Goal: Transaction & Acquisition: Subscribe to service/newsletter

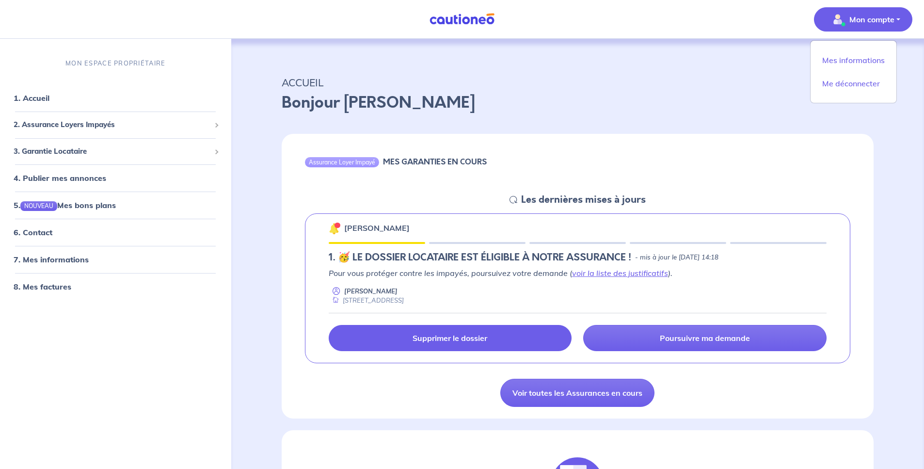
click at [500, 343] on link "Supprimer le dossier" at bounding box center [450, 338] width 243 height 26
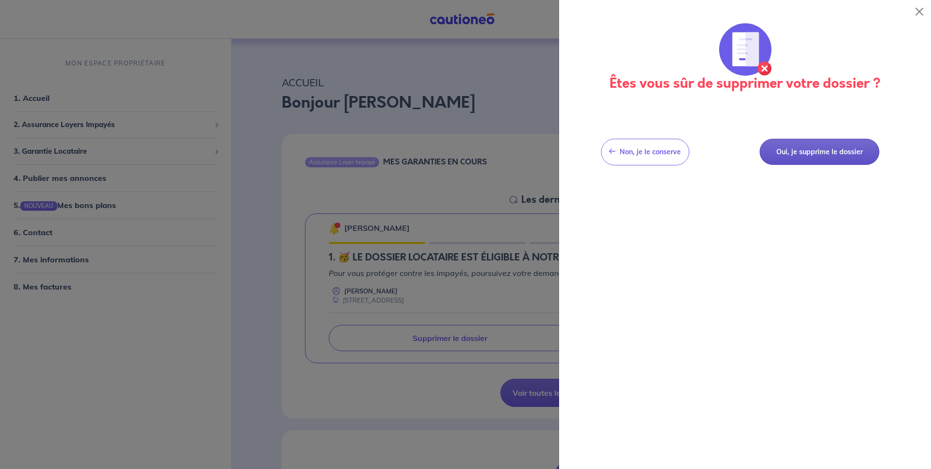
click at [808, 155] on button "Oui, je supprime le dossier" at bounding box center [819, 152] width 120 height 27
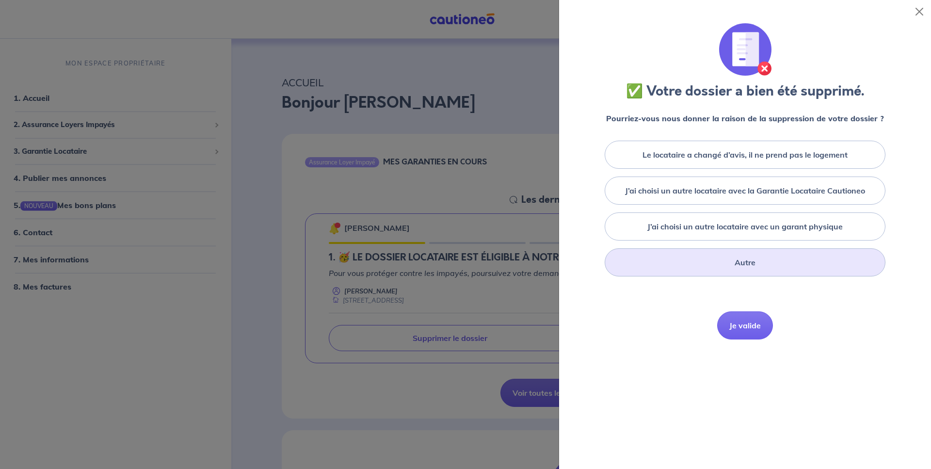
click at [682, 266] on div "Autre" at bounding box center [744, 262] width 281 height 28
click at [732, 382] on button "Je valide" at bounding box center [745, 391] width 56 height 28
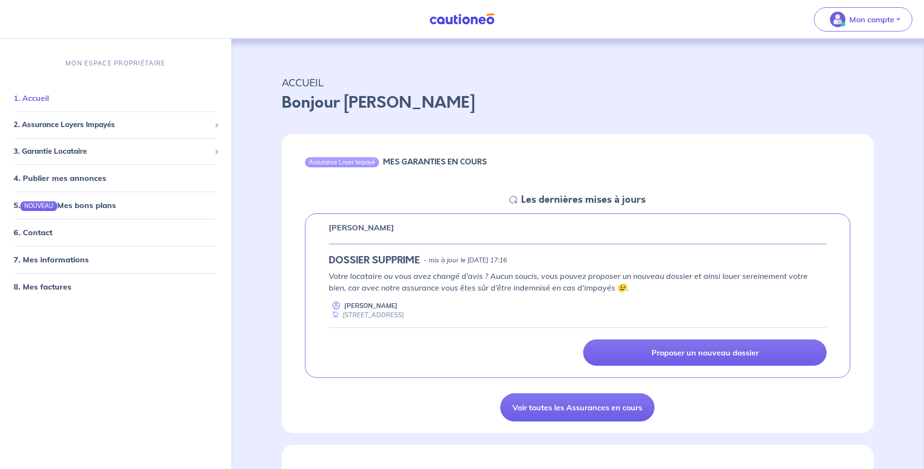
click at [49, 102] on link "1. Accueil" at bounding box center [31, 98] width 35 height 10
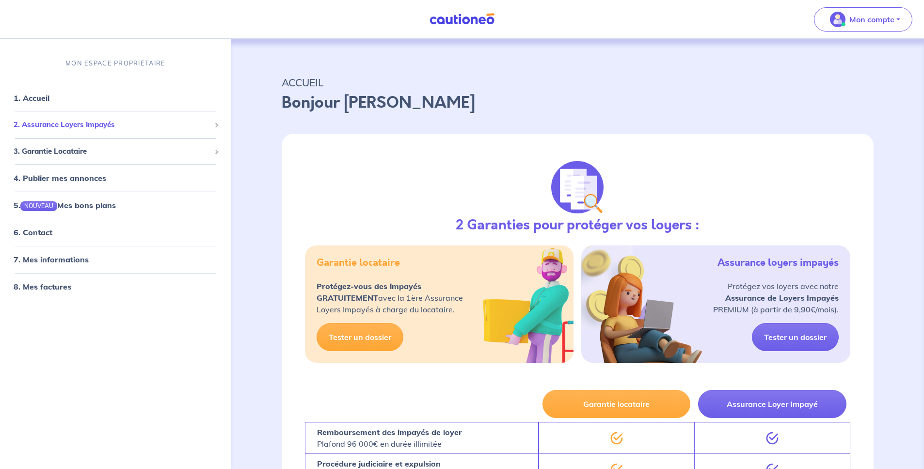
click at [60, 129] on span "2. Assurance Loyers Impayés" at bounding box center [112, 124] width 197 height 11
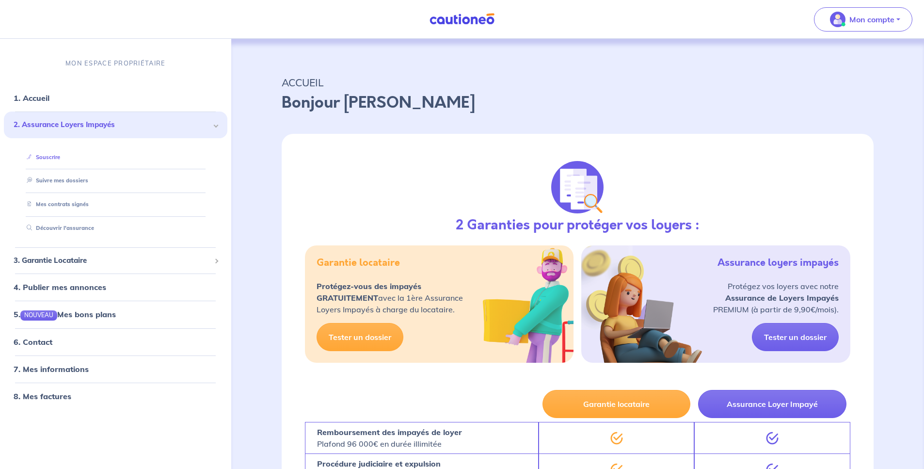
click at [60, 156] on link "Souscrire" at bounding box center [41, 156] width 37 height 7
click at [55, 160] on link "Souscrire" at bounding box center [41, 156] width 37 height 7
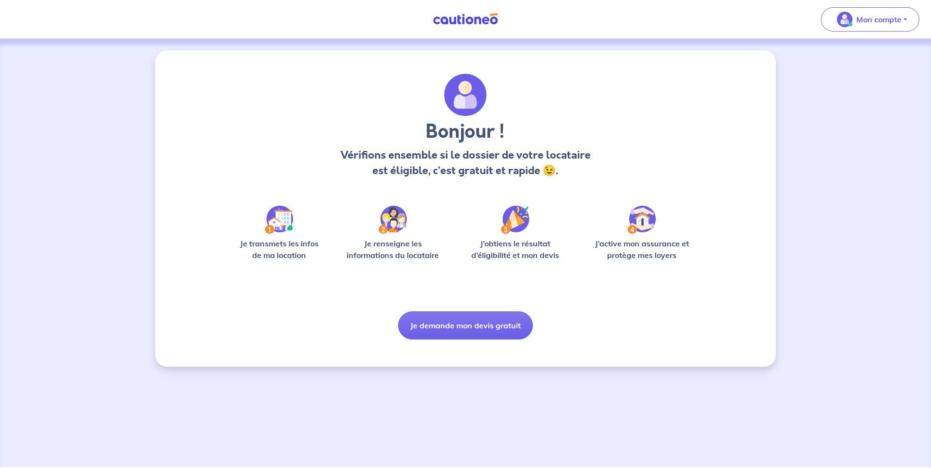
click at [276, 220] on img at bounding box center [279, 219] width 29 height 28
click at [441, 328] on button "Je demande mon devis gratuit" at bounding box center [465, 325] width 135 height 28
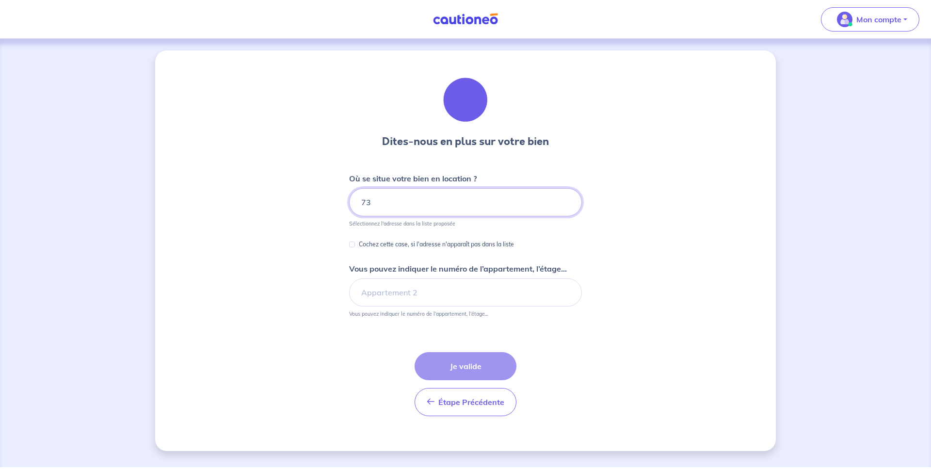
type input "7"
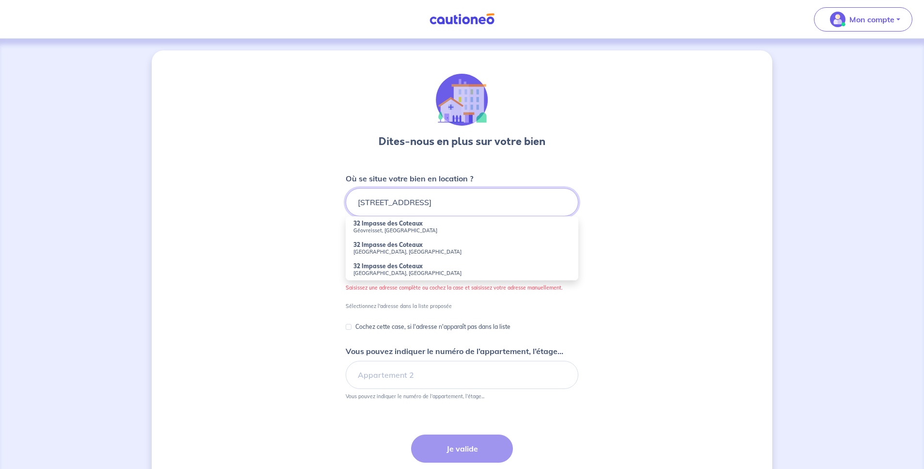
drag, startPoint x: 421, startPoint y: 207, endPoint x: 414, endPoint y: 204, distance: 7.8
click at [414, 204] on input "32 impasse des coteaux la Biolle" at bounding box center [462, 202] width 233 height 28
drag, startPoint x: 414, startPoint y: 204, endPoint x: 408, endPoint y: 204, distance: 6.8
click at [408, 204] on input "32 impasse des coteaux la Biolle" at bounding box center [462, 202] width 233 height 28
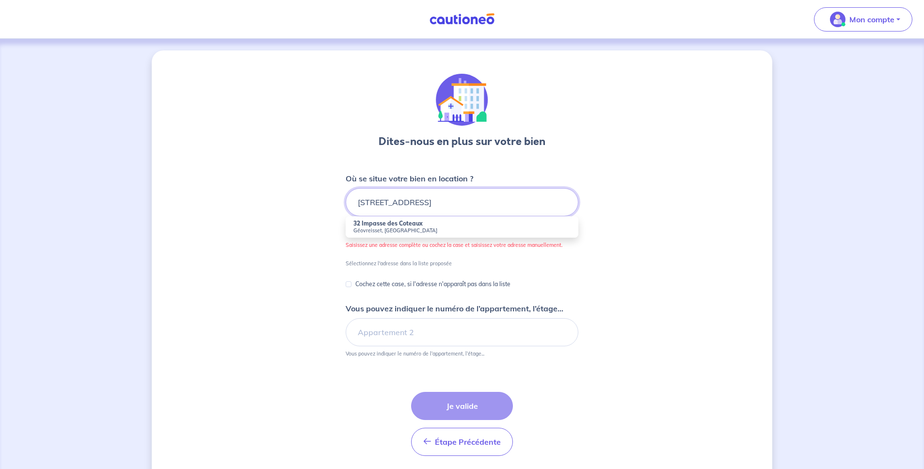
click at [442, 206] on input "32 impasse du coteaux la Biolle" at bounding box center [462, 202] width 233 height 28
drag, startPoint x: 492, startPoint y: 205, endPoint x: 445, endPoint y: 200, distance: 47.7
click at [445, 200] on input "32 impasse du coteaux, la Biolle" at bounding box center [462, 202] width 233 height 28
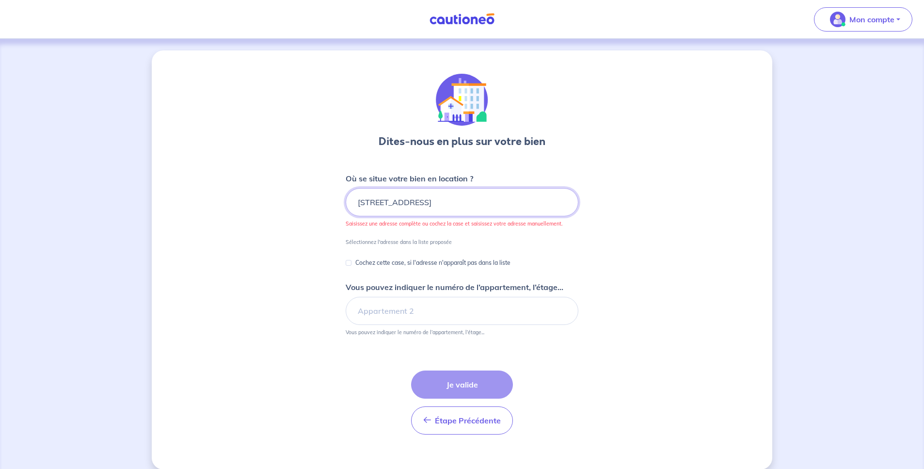
drag, startPoint x: 445, startPoint y: 200, endPoint x: 407, endPoint y: 202, distance: 38.3
click at [407, 202] on input "32 impasse du coteaux, 73410 la Biolle" at bounding box center [462, 202] width 233 height 28
click at [521, 200] on input "32 impasse des coteaux, 73410 la Biolle" at bounding box center [462, 202] width 233 height 28
type input "32 impasse des coteaux, 73410 la Biolle"
drag, startPoint x: 506, startPoint y: 238, endPoint x: 366, endPoint y: 262, distance: 141.7
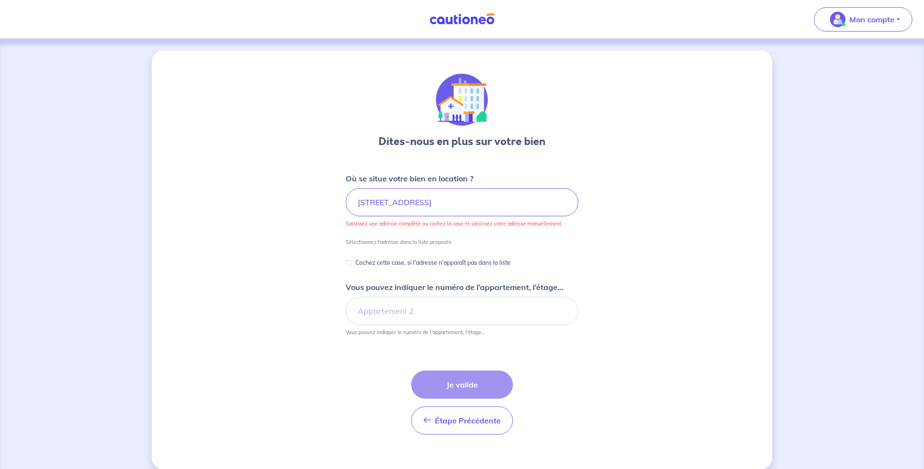
click at [366, 262] on p "Cochez cette case, si l'adresse n'apparaît pas dans la liste" at bounding box center [432, 263] width 155 height 12
click at [351, 262] on input "Cochez cette case, si l'adresse n'apparaît pas dans la liste" at bounding box center [349, 263] width 6 height 6
checkbox input "true"
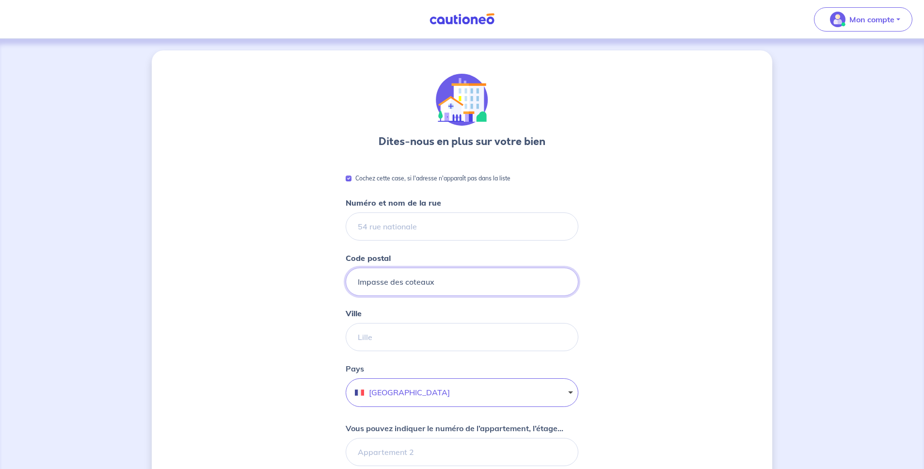
type input "Impasse des coteaux"
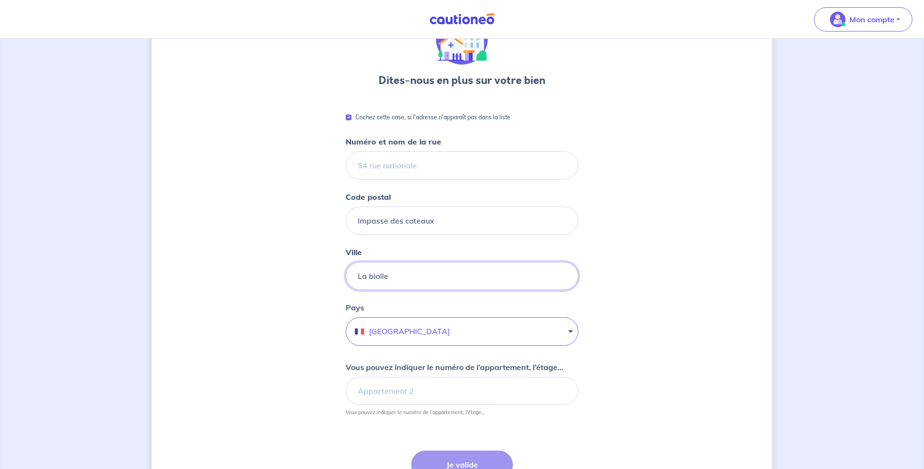
scroll to position [119, 0]
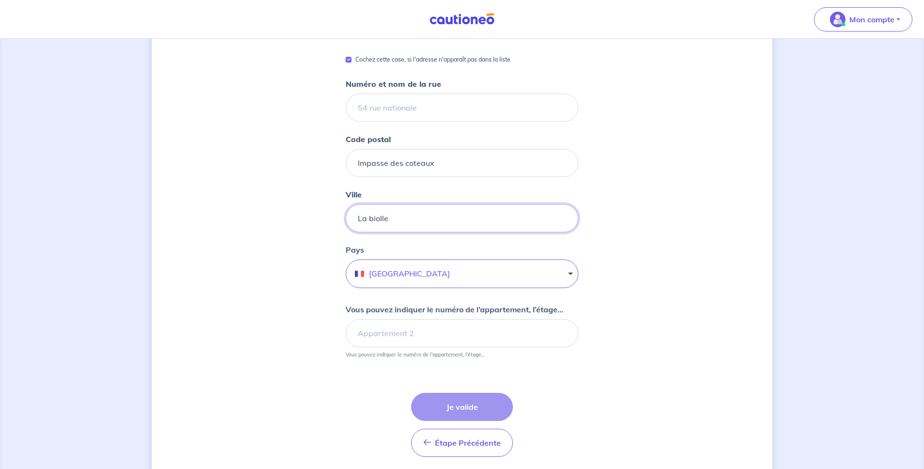
type input "La biolle"
click at [443, 275] on button "France" at bounding box center [462, 273] width 233 height 29
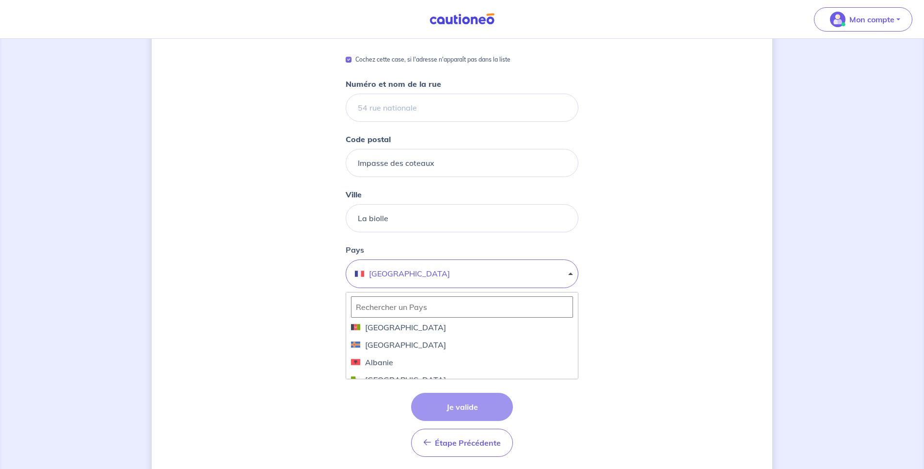
click at [653, 336] on div "Dites-nous en plus sur votre bien Cochez cette case, si l'adresse n'apparaît pa…" at bounding box center [462, 212] width 620 height 560
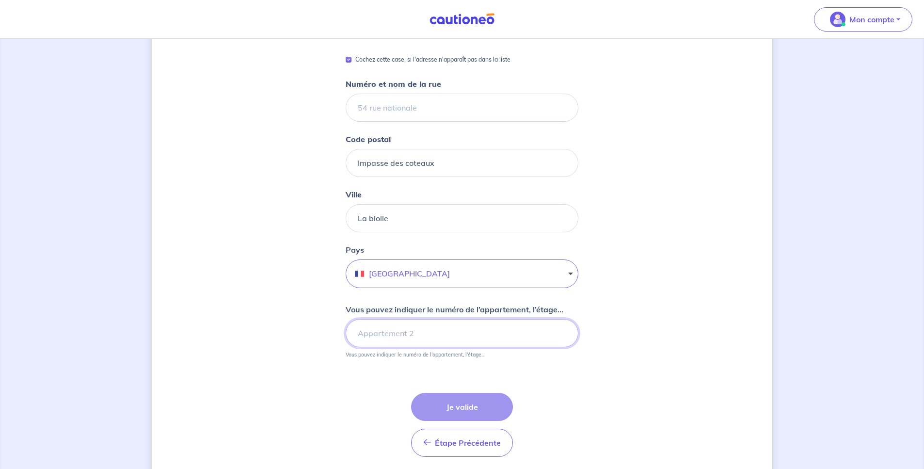
click at [427, 336] on input "Vous pouvez indiquer le numéro de l’appartement, l’étage..." at bounding box center [462, 333] width 233 height 28
click at [373, 115] on input "Numéro et nom de la rue" at bounding box center [462, 108] width 233 height 28
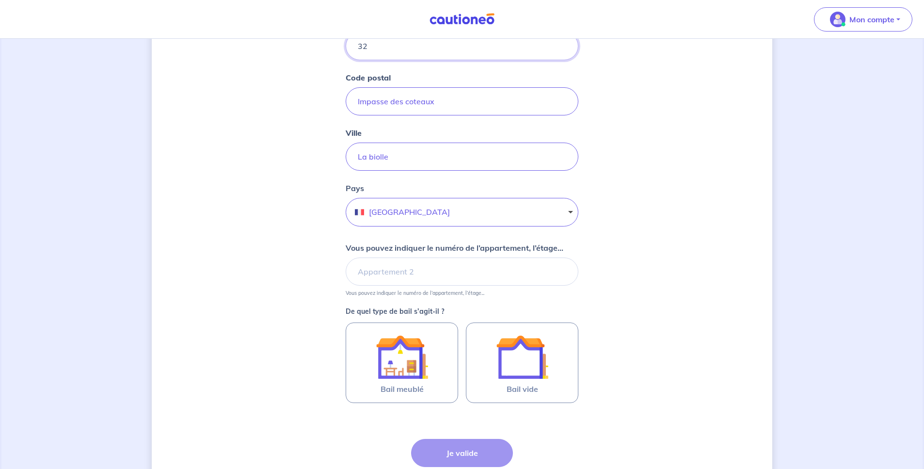
scroll to position [261, 0]
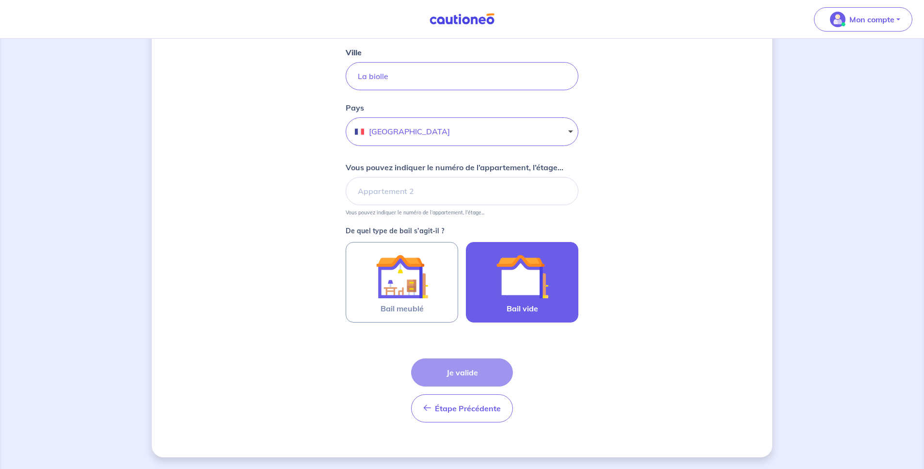
type input "32"
click at [550, 292] on div at bounding box center [522, 276] width 88 height 52
click at [0, 0] on input "Bail vide" at bounding box center [0, 0] width 0 height 0
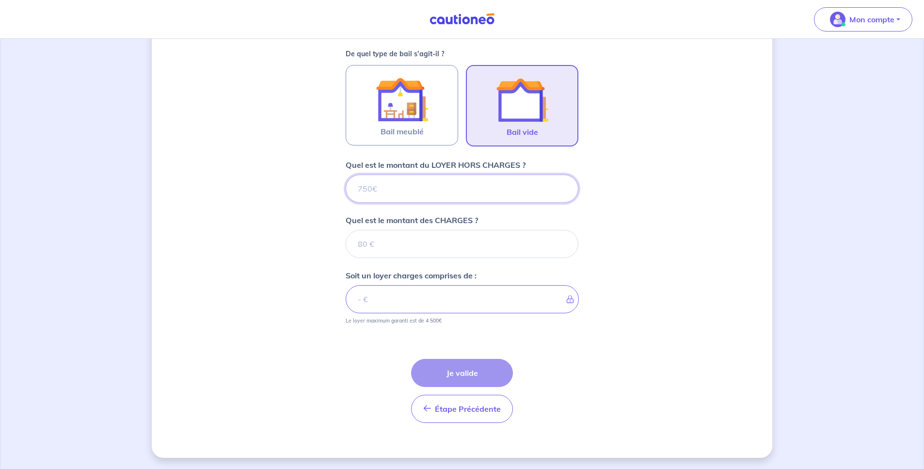
scroll to position [438, 0]
click at [438, 187] on input "Quel est le montant du LOYER HORS CHARGES ?" at bounding box center [462, 188] width 233 height 28
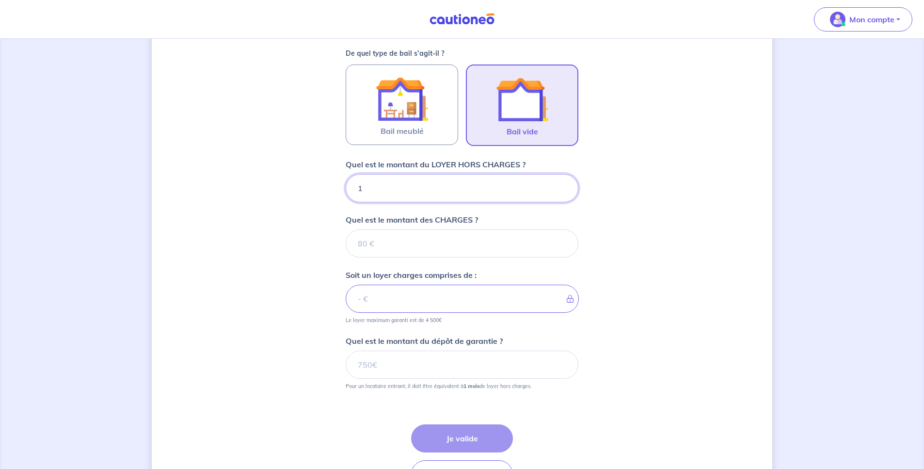
type input "12"
type input "125"
type input "1250"
click at [421, 237] on input "Quel est le montant des CHARGES ?" at bounding box center [462, 243] width 233 height 28
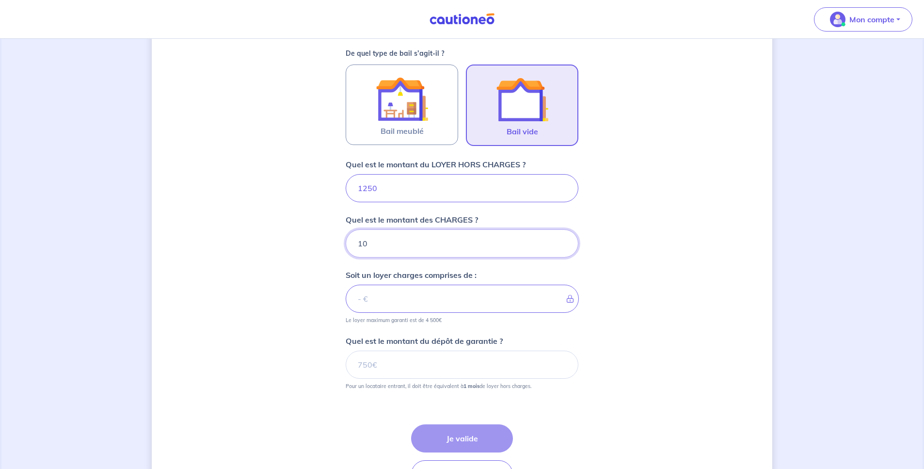
type input "100"
type input "1350"
type input "100"
drag, startPoint x: 367, startPoint y: 191, endPoint x: 361, endPoint y: 189, distance: 6.1
click at [361, 189] on input "1250" at bounding box center [462, 188] width 233 height 28
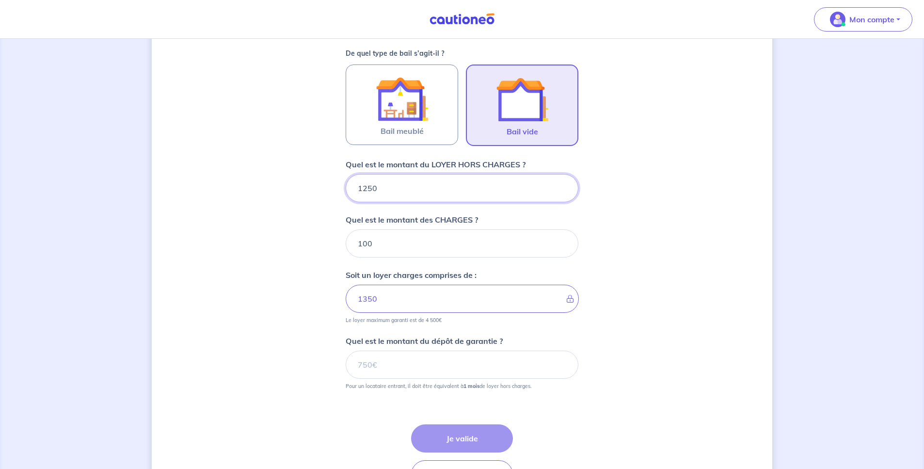
type input "1150"
type input "1250"
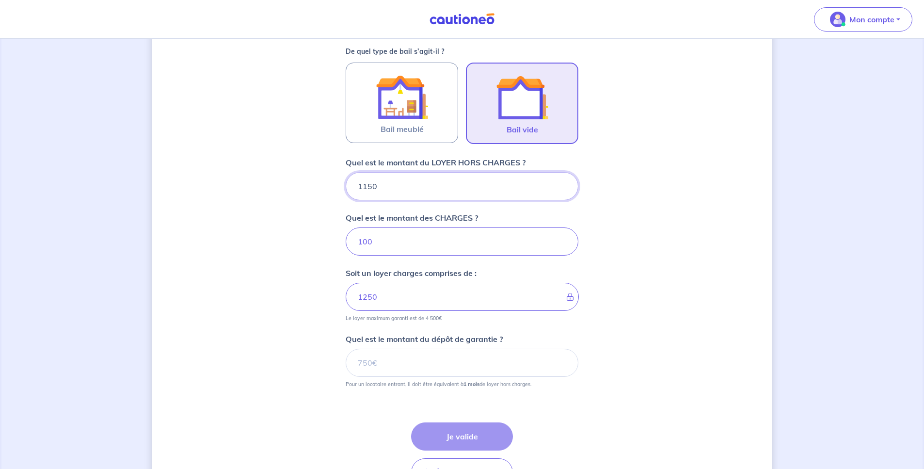
scroll to position [494, 0]
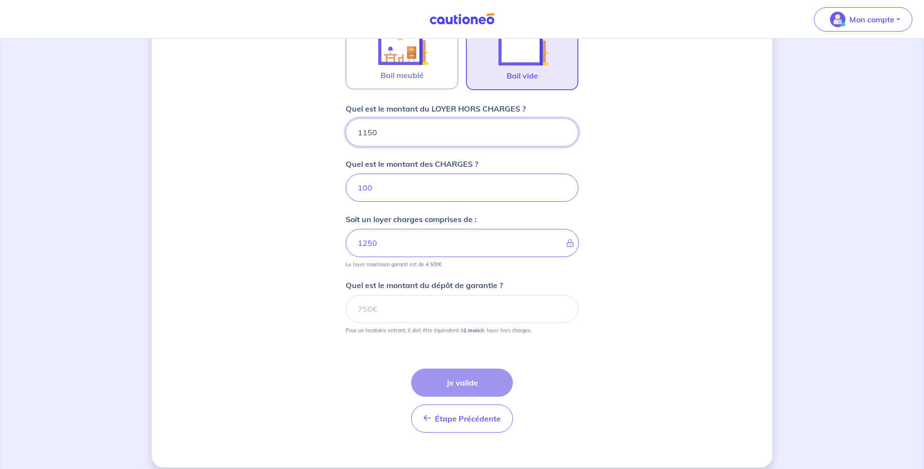
type input "1150"
click at [433, 307] on input "Quel est le montant du dépôt de garantie ?" at bounding box center [462, 309] width 233 height 28
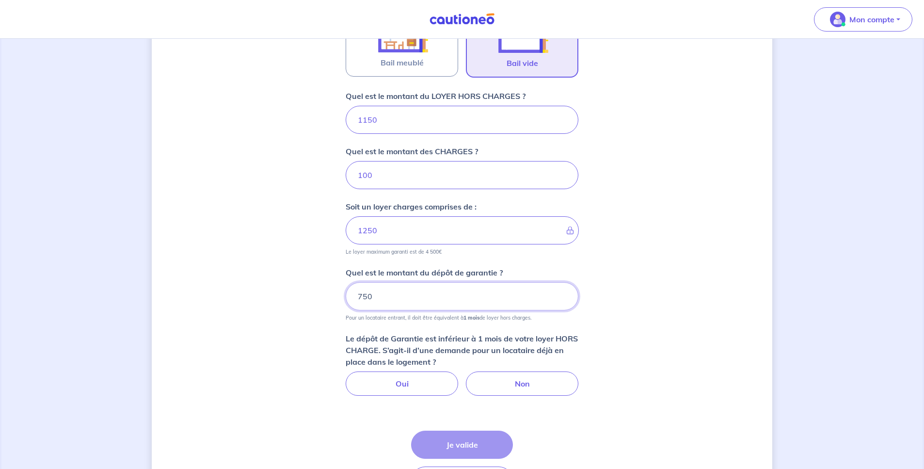
scroll to position [579, 0]
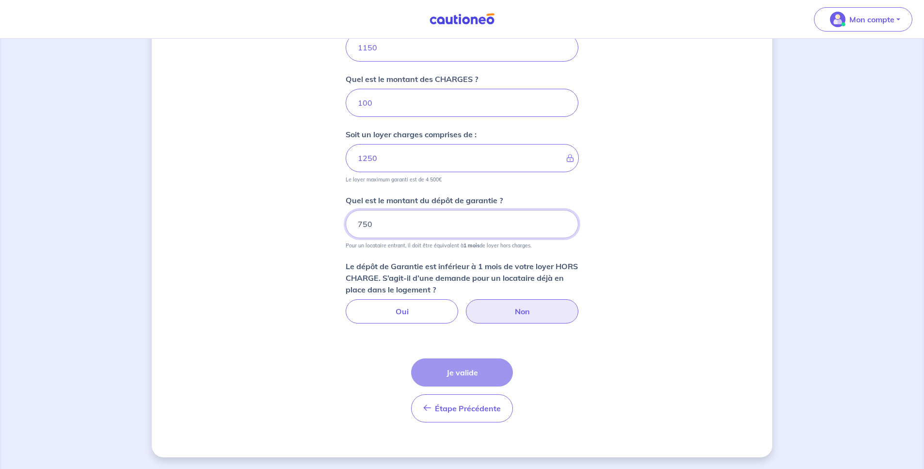
type input "750"
click at [514, 319] on label "Non" at bounding box center [522, 311] width 112 height 24
click at [465, 305] on input "Non" at bounding box center [462, 302] width 6 height 6
radio input "true"
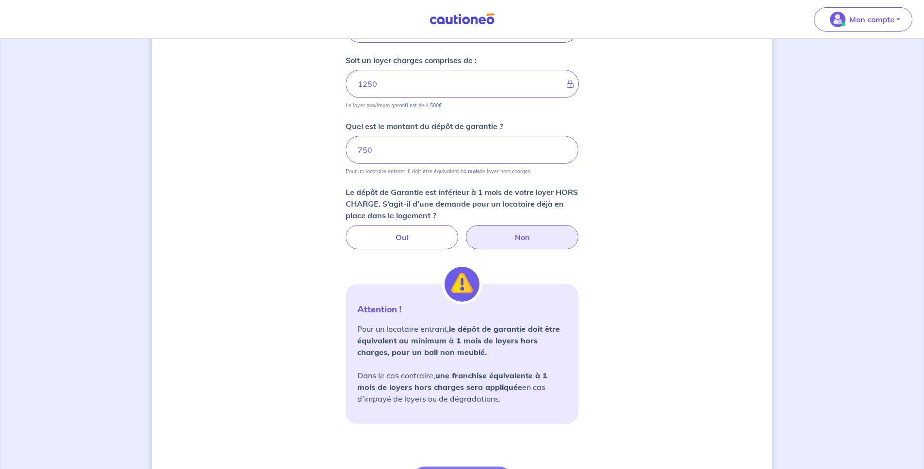
scroll to position [761, 0]
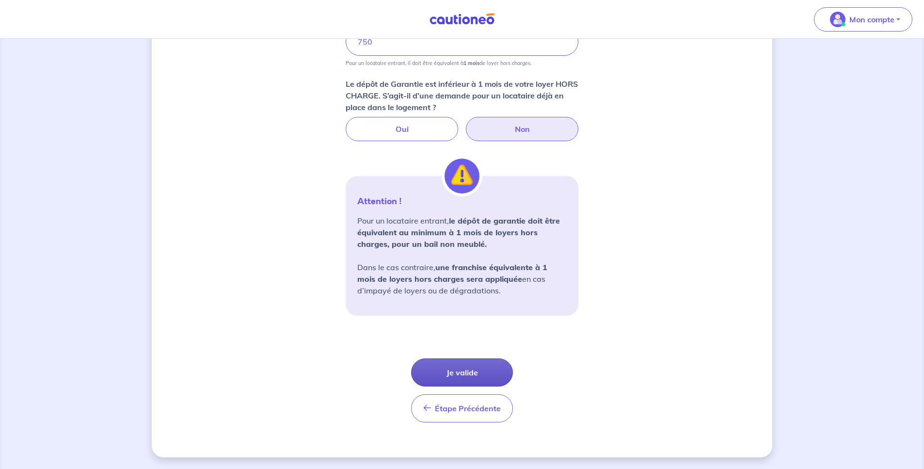
click at [474, 379] on button "Je valide" at bounding box center [462, 372] width 102 height 28
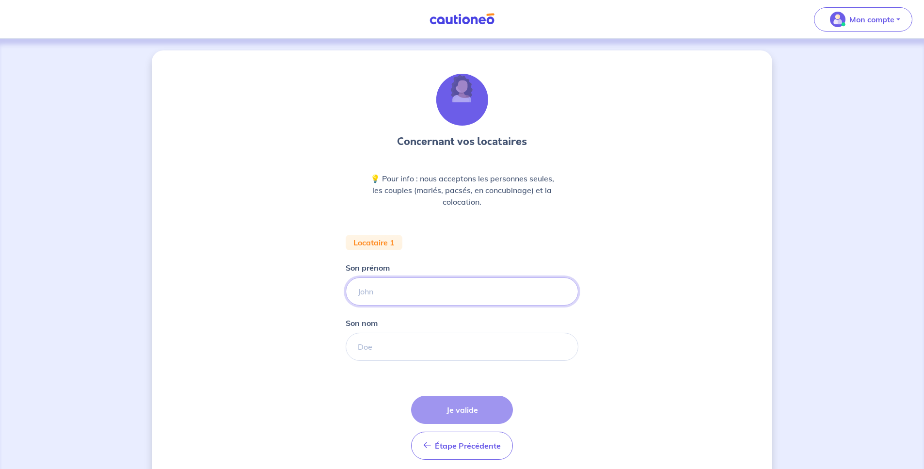
click at [396, 295] on input "Son prénom" at bounding box center [462, 291] width 233 height 28
type input "Véronique"
click at [394, 340] on input "Son nom" at bounding box center [462, 346] width 233 height 28
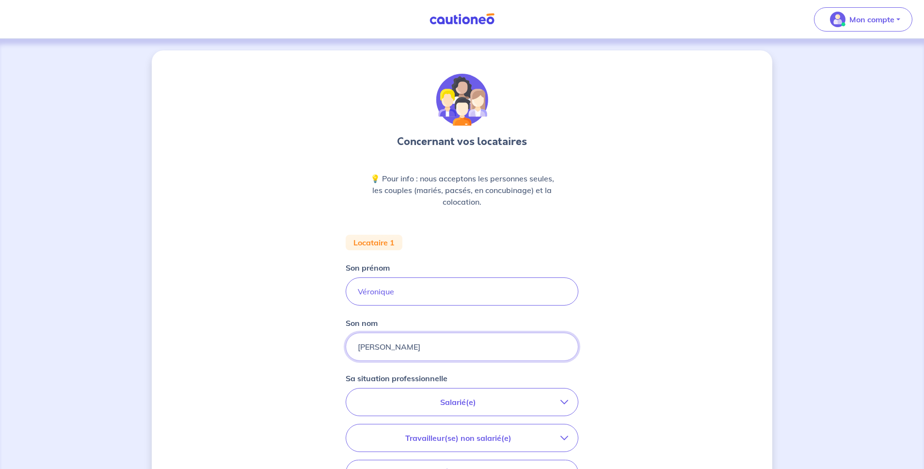
scroll to position [146, 0]
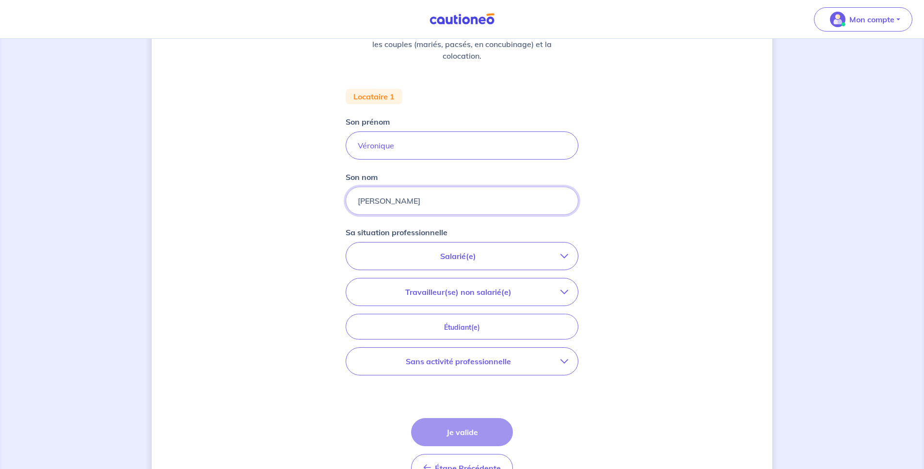
type input "THUBERT"
click at [542, 366] on p "Sans activité professionnelle" at bounding box center [458, 361] width 205 height 12
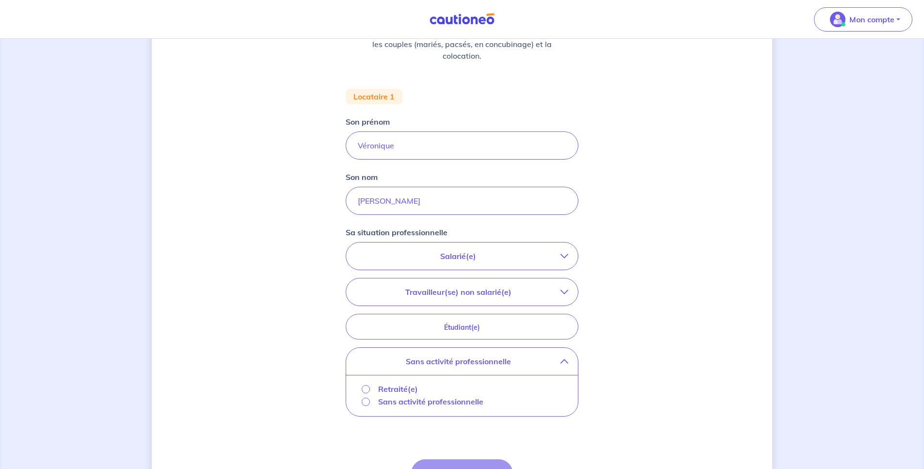
click at [391, 390] on p "Retraité(e)" at bounding box center [398, 389] width 40 height 12
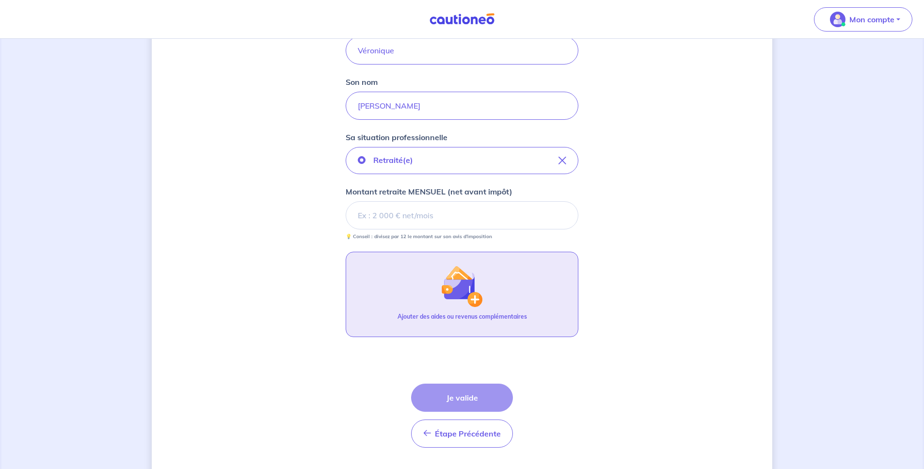
scroll to position [266, 0]
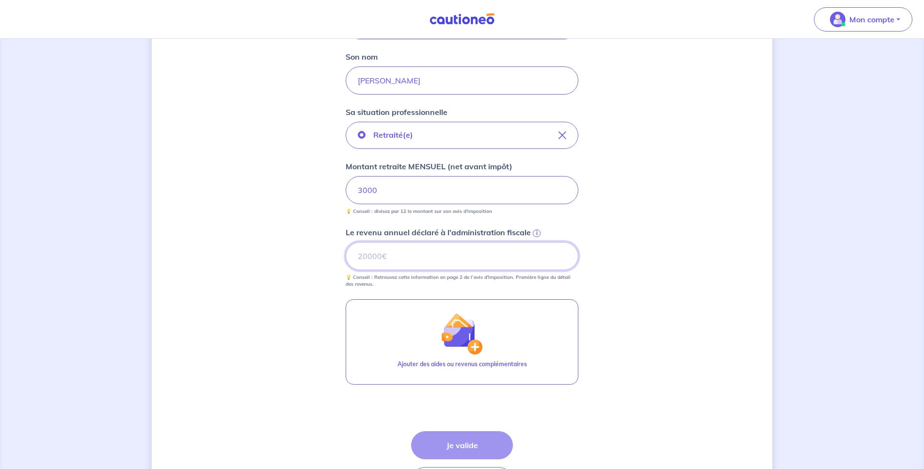
click at [401, 261] on input "Le revenu annuel déclaré à l'administration fiscale i" at bounding box center [462, 256] width 233 height 28
type input "400"
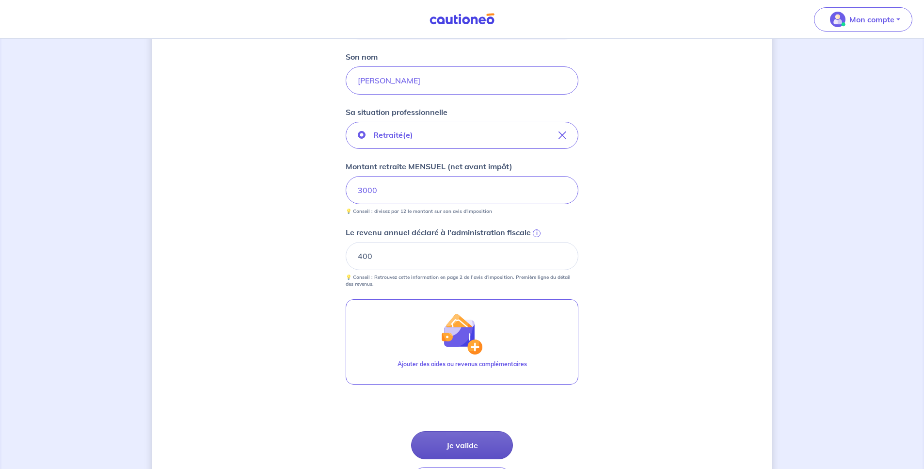
click at [453, 447] on button "Je valide" at bounding box center [462, 445] width 102 height 28
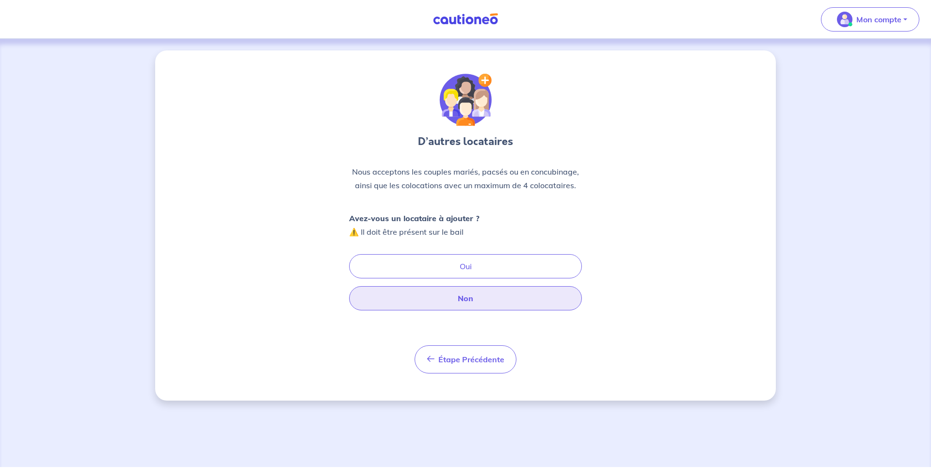
click at [476, 310] on div "D’autres locataires Nous acceptons les couples mariés, pacsés ou en concubinage…" at bounding box center [465, 224] width 233 height 300
click at [477, 302] on button "Non" at bounding box center [465, 298] width 233 height 24
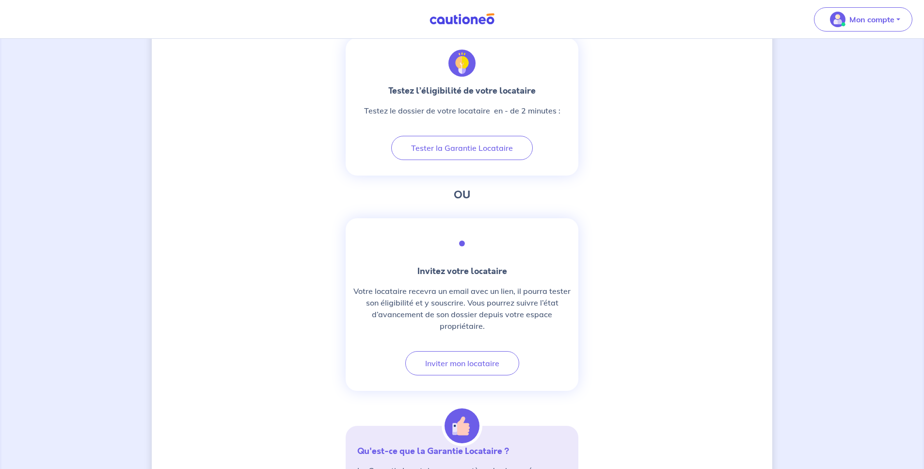
scroll to position [259, 0]
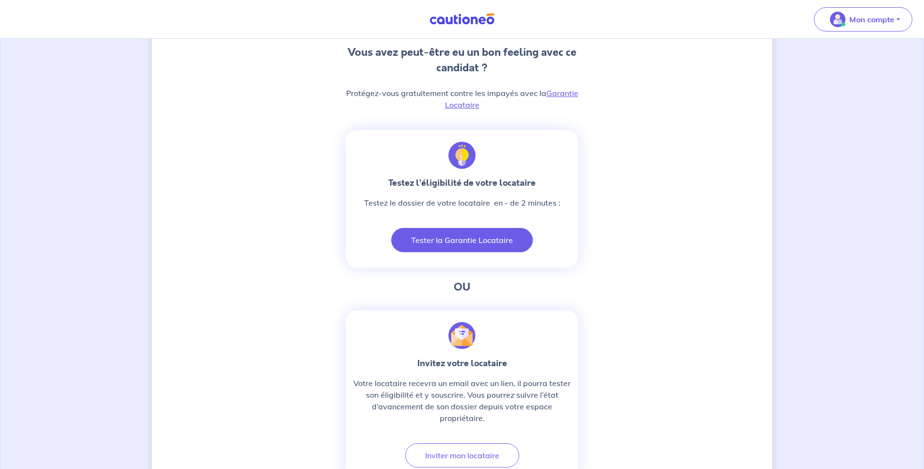
click at [487, 247] on button "Tester la Garantie Locataire" at bounding box center [462, 240] width 142 height 24
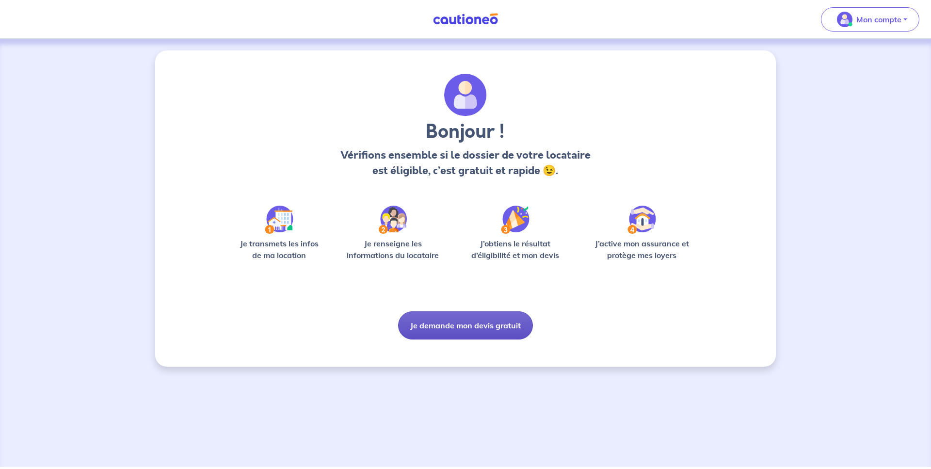
click at [503, 325] on button "Je demande mon devis gratuit" at bounding box center [465, 325] width 135 height 28
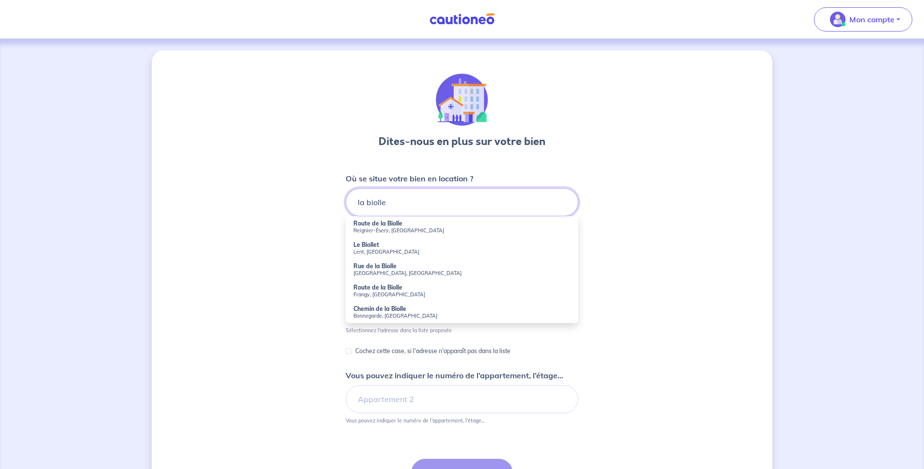
click at [357, 205] on input "la biolle" at bounding box center [462, 202] width 233 height 28
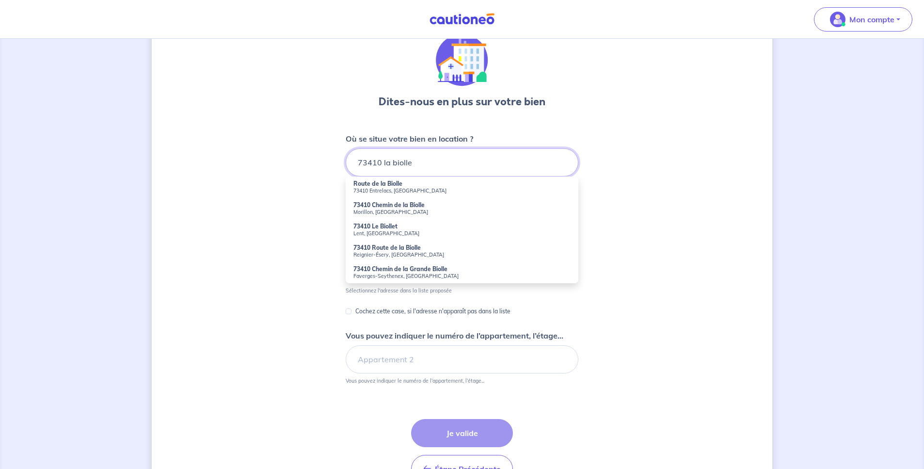
click at [356, 158] on input "73410 la biolle" at bounding box center [462, 162] width 233 height 28
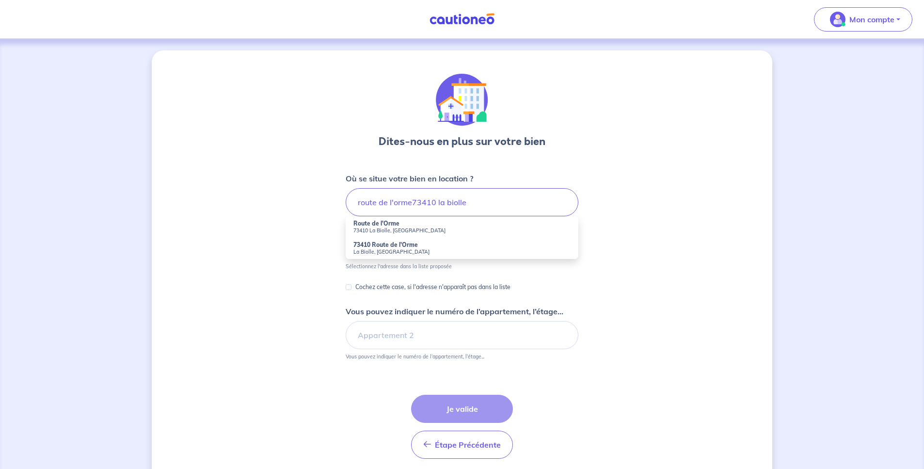
click at [384, 225] on strong "Route de l'Orme" at bounding box center [376, 223] width 46 height 7
type input "Route de l'Orme, 73410 [GEOGRAPHIC_DATA], [GEOGRAPHIC_DATA]"
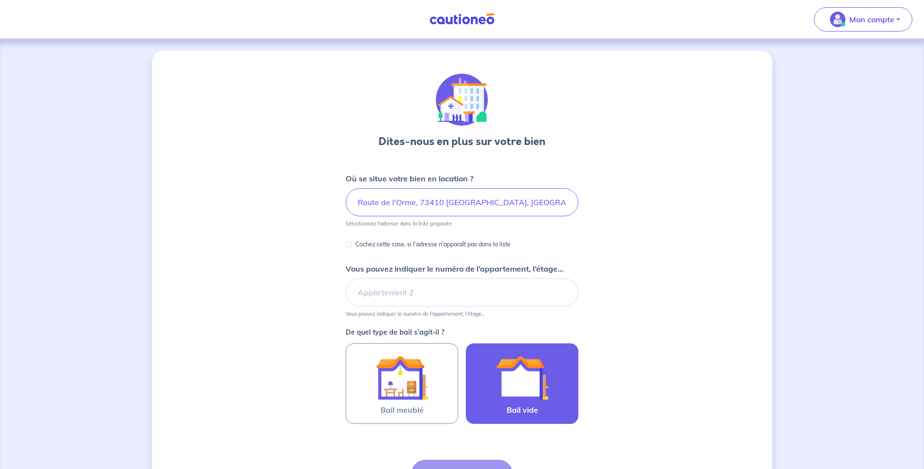
click at [533, 389] on img at bounding box center [522, 377] width 52 height 52
click at [0, 0] on input "Bail vide" at bounding box center [0, 0] width 0 height 0
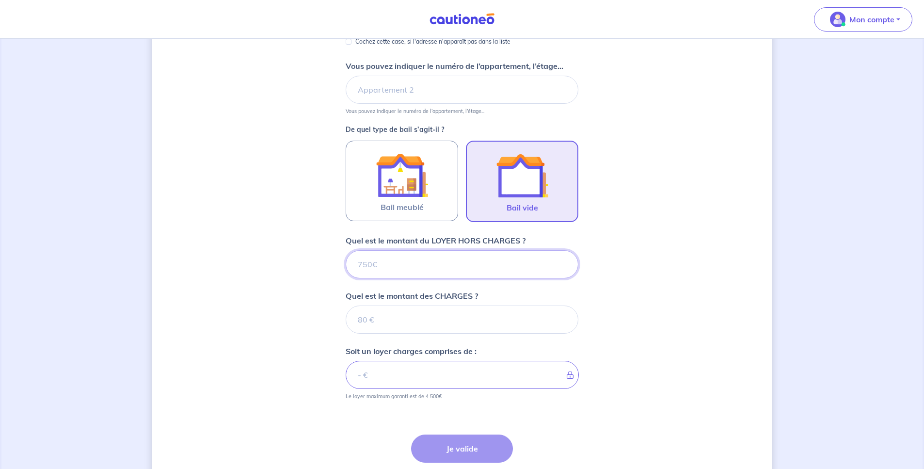
scroll to position [279, 0]
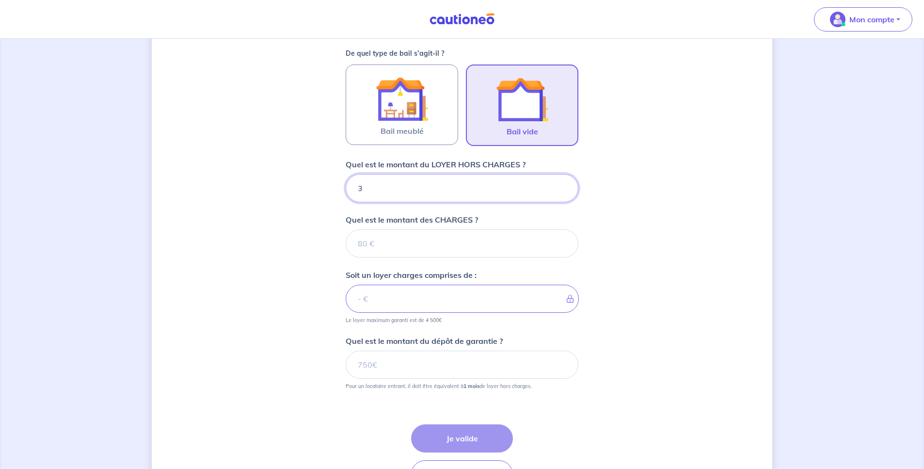
type input "31"
type input "3150"
click at [411, 245] on input "Quel est le montant des CHARGES ?" at bounding box center [462, 243] width 233 height 28
type input "100"
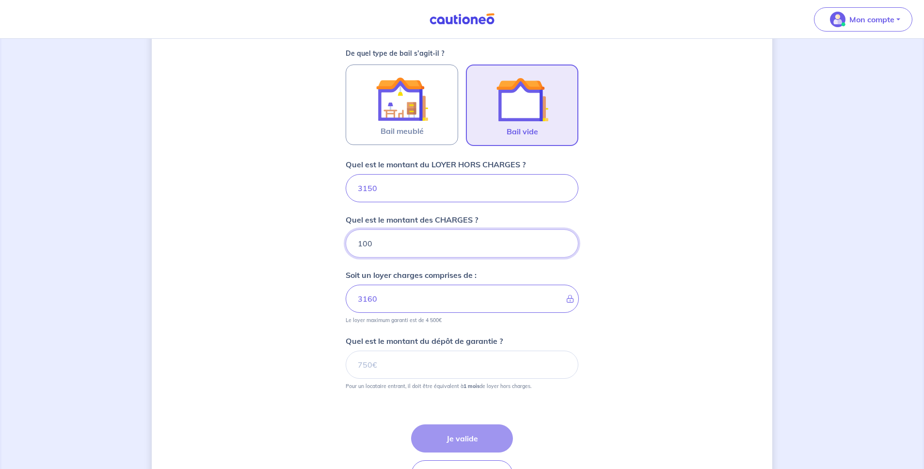
type input "3250"
type input "100"
click at [428, 370] on input "Quel est le montant du dépôt de garantie ?" at bounding box center [462, 364] width 233 height 28
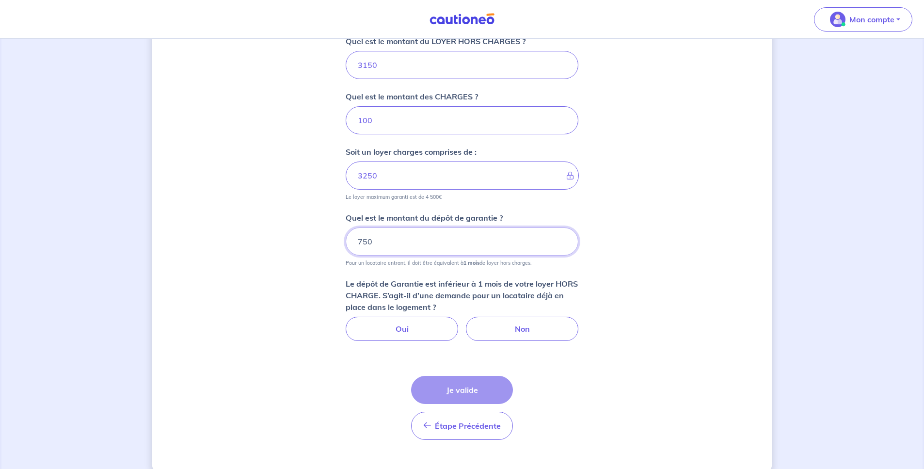
scroll to position [419, 0]
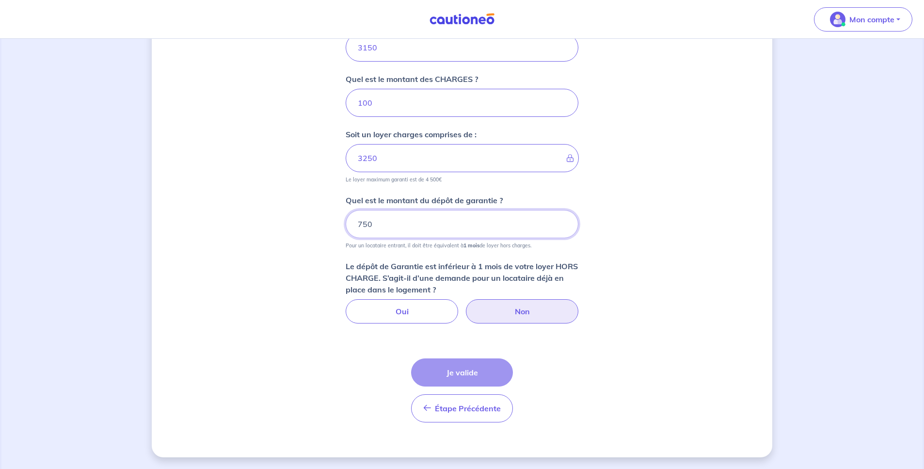
type input "750"
click at [523, 315] on label "Non" at bounding box center [522, 311] width 112 height 24
click at [465, 305] on input "Non" at bounding box center [462, 302] width 6 height 6
radio input "true"
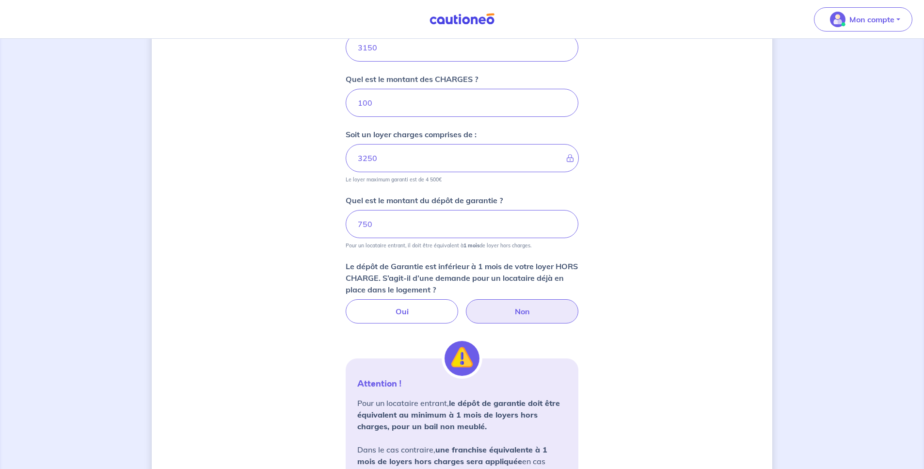
scroll to position [601, 0]
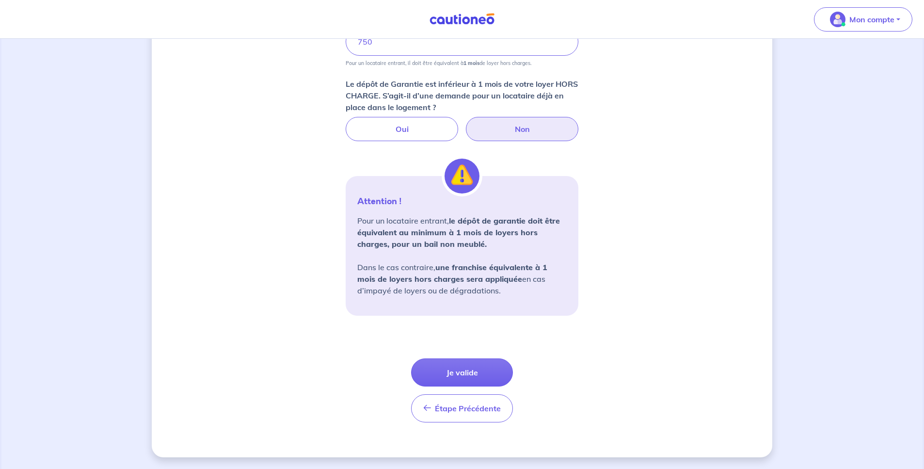
click at [483, 373] on button "Je valide" at bounding box center [462, 372] width 102 height 28
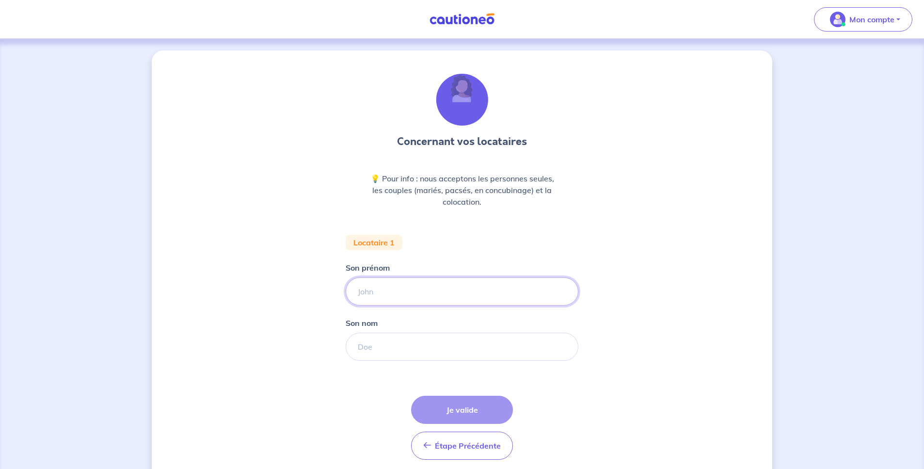
click at [409, 297] on input "Son prénom" at bounding box center [462, 291] width 233 height 28
type input "Véronique"
click at [404, 348] on input "Son nom" at bounding box center [462, 346] width 233 height 28
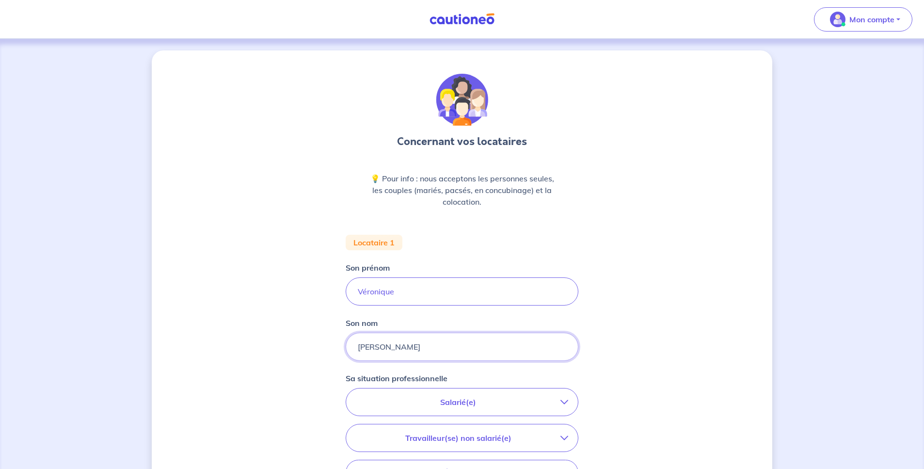
scroll to position [65, 0]
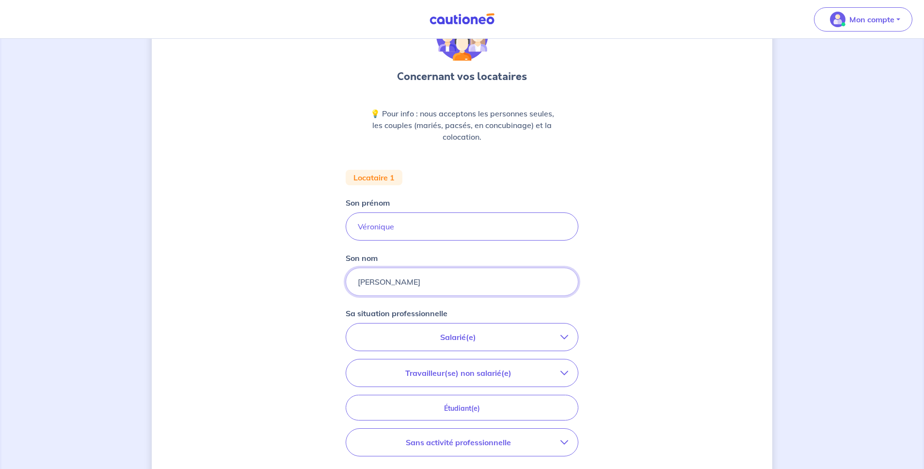
type input "THUBERT"
click at [446, 442] on p "Sans activité professionnelle" at bounding box center [458, 442] width 205 height 12
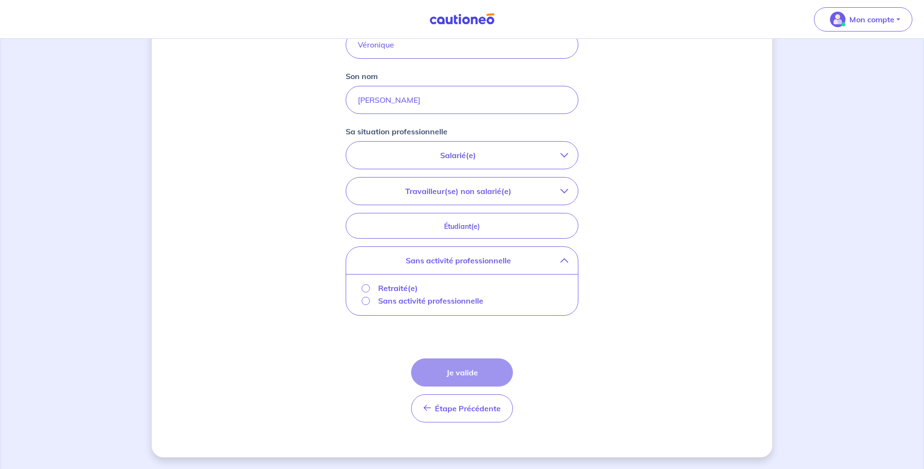
click at [413, 286] on p "Retraité(e)" at bounding box center [398, 288] width 40 height 12
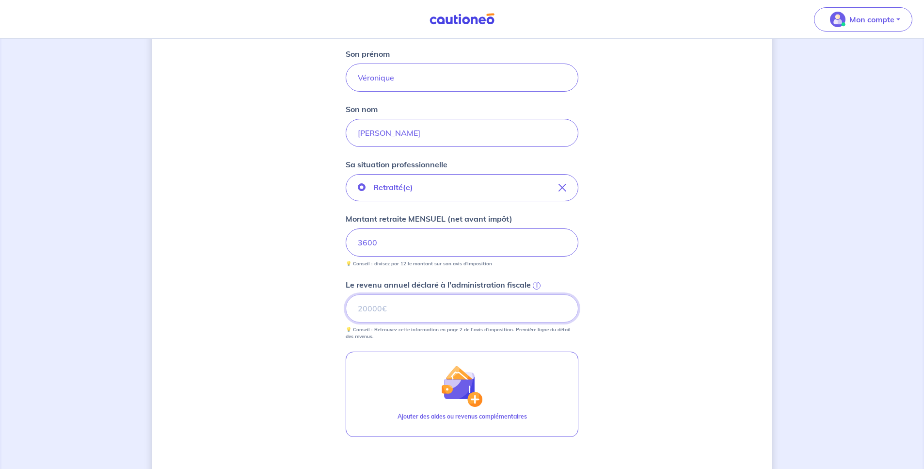
click at [438, 302] on input "Le revenu annuel déclaré à l'administration fiscale i" at bounding box center [462, 308] width 233 height 28
click at [367, 248] on input "3600" at bounding box center [462, 242] width 233 height 28
click at [377, 317] on input "Le revenu annuel déclaré à l'administration fiscale i" at bounding box center [462, 308] width 233 height 28
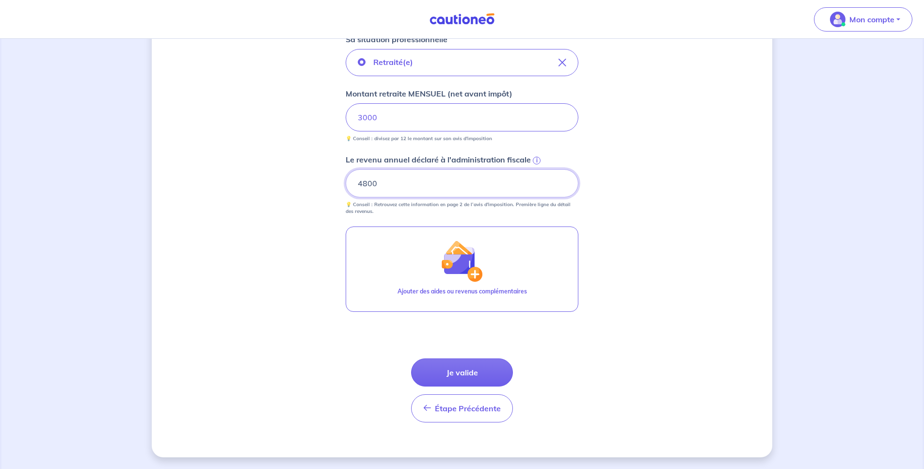
drag, startPoint x: 384, startPoint y: 184, endPoint x: 330, endPoint y: 180, distance: 54.4
click at [330, 180] on div "Concernant vos locataires 💡 Pour info : nous acceptons les personnes seules, le…" at bounding box center [462, 84] width 620 height 745
type input "32562"
click at [475, 370] on button "Je valide" at bounding box center [462, 372] width 102 height 28
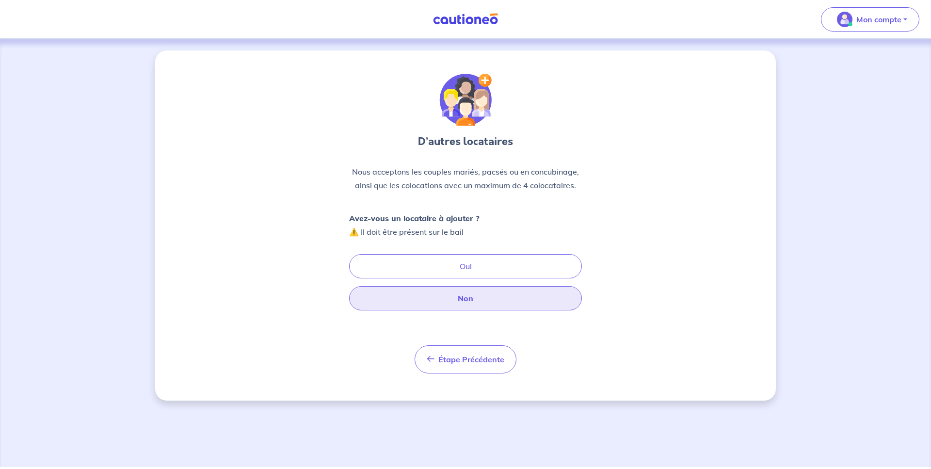
click at [467, 304] on button "Non" at bounding box center [465, 298] width 233 height 24
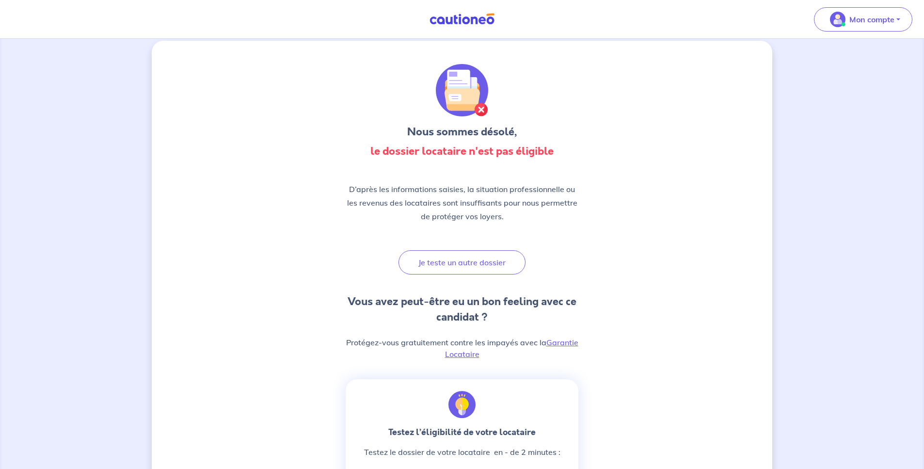
scroll to position [83, 0]
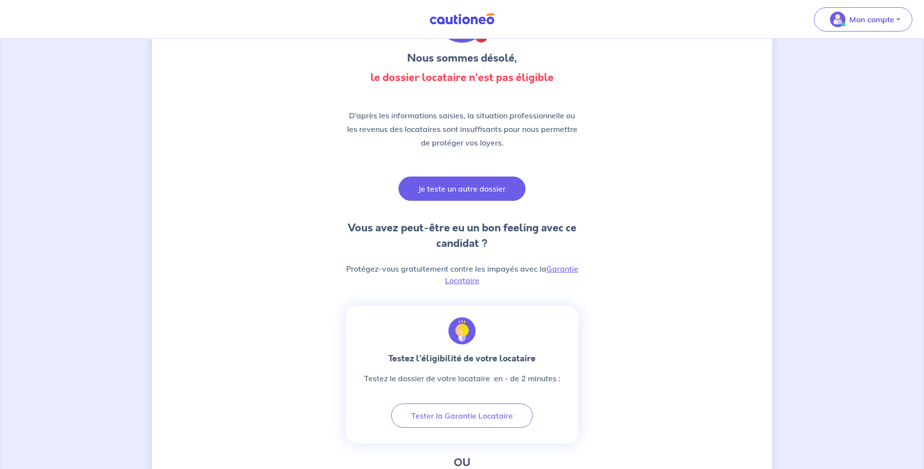
click at [471, 189] on button "Je teste un autre dossier" at bounding box center [461, 188] width 127 height 24
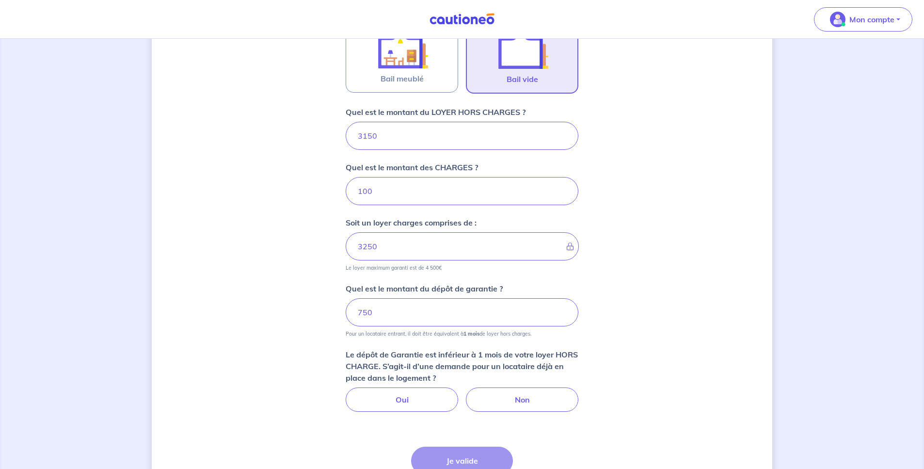
scroll to position [366, 0]
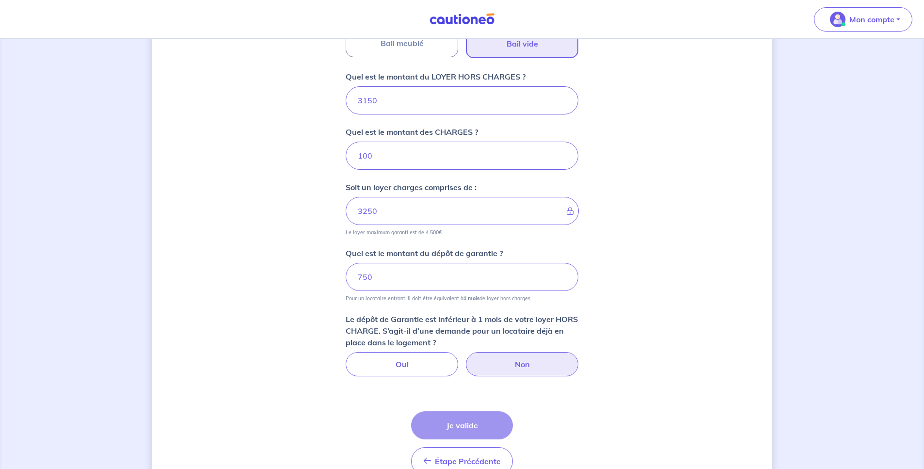
click at [520, 363] on label "Non" at bounding box center [522, 364] width 112 height 24
click at [465, 358] on input "Non" at bounding box center [462, 355] width 6 height 6
radio input "true"
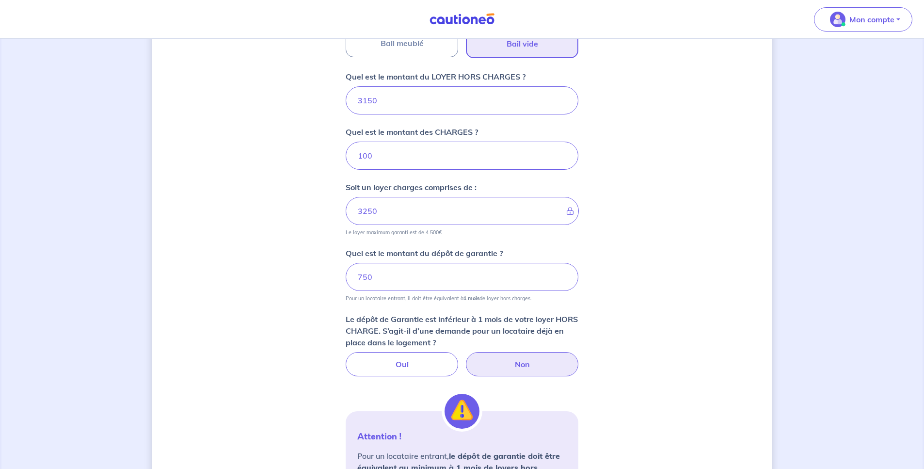
scroll to position [601, 0]
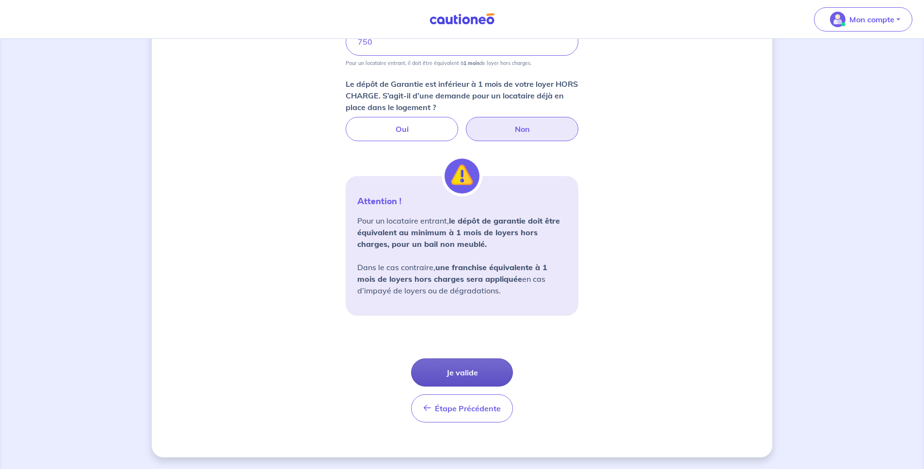
click at [492, 377] on button "Je valide" at bounding box center [462, 372] width 102 height 28
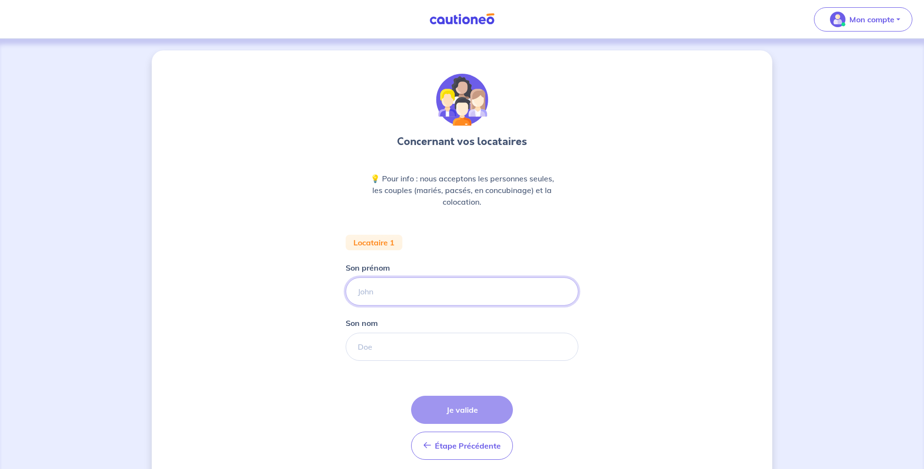
click at [462, 296] on input "Son prénom" at bounding box center [462, 291] width 233 height 28
drag, startPoint x: 402, startPoint y: 297, endPoint x: 380, endPoint y: 294, distance: 21.6
click at [380, 294] on input "David JOSE" at bounding box center [462, 291] width 233 height 28
type input "David"
click at [383, 347] on input "Son nom" at bounding box center [462, 346] width 233 height 28
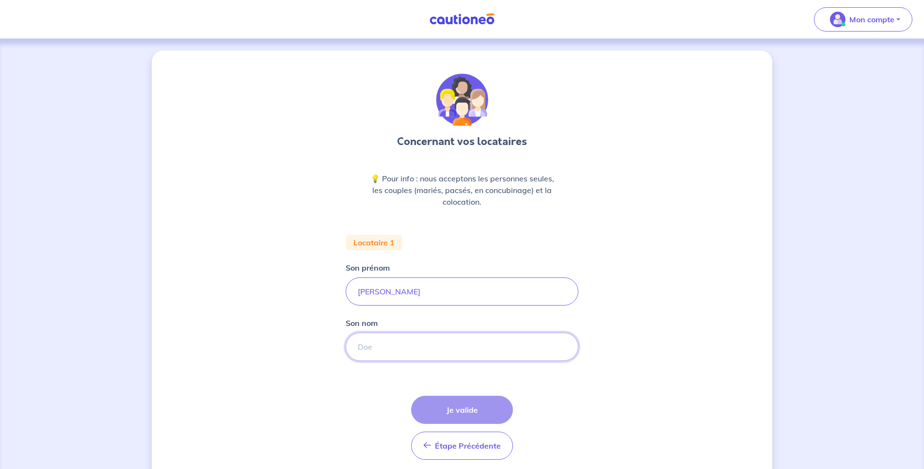
paste input "JOSE"
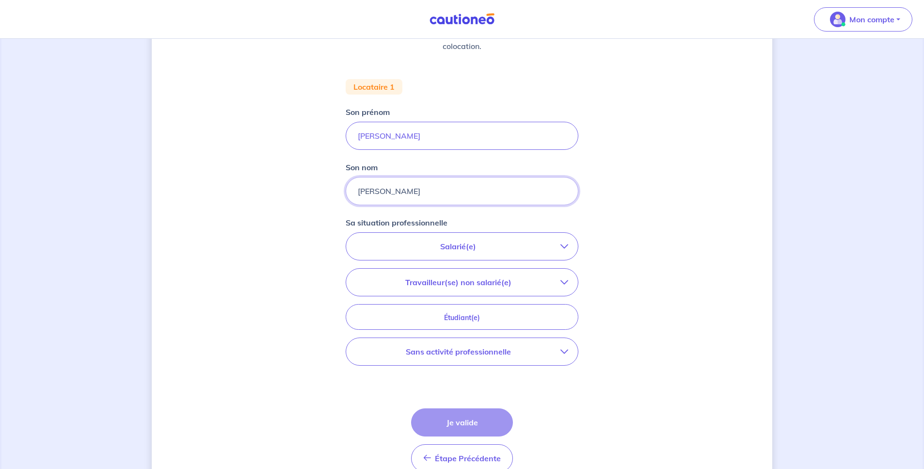
scroll to position [205, 0]
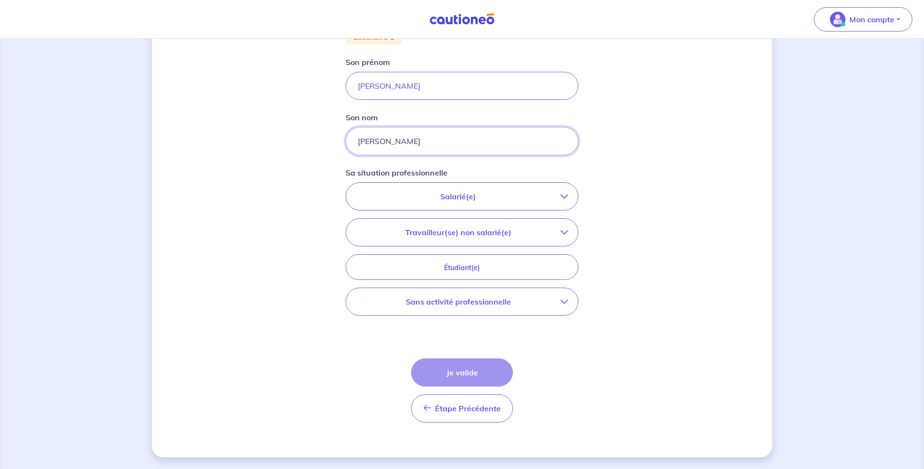
type input "JOSE"
click at [456, 304] on p "Sans activité professionnelle" at bounding box center [458, 302] width 205 height 12
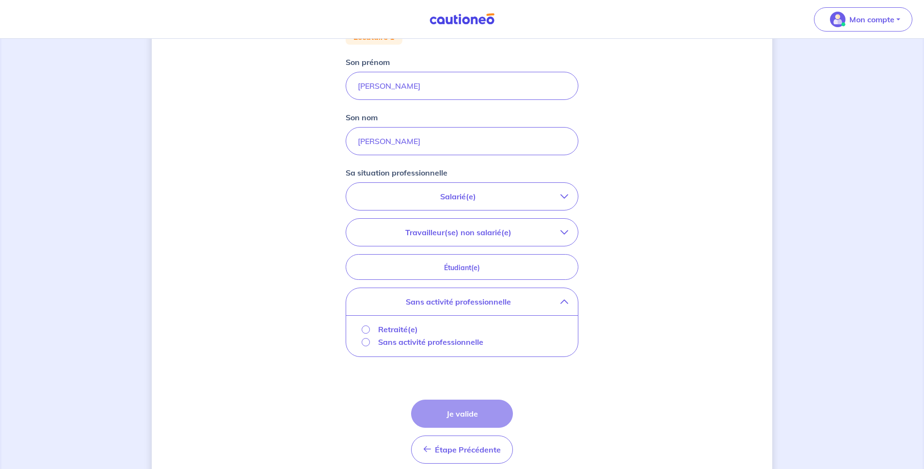
click at [454, 331] on div "Retraité(e)" at bounding box center [462, 329] width 201 height 13
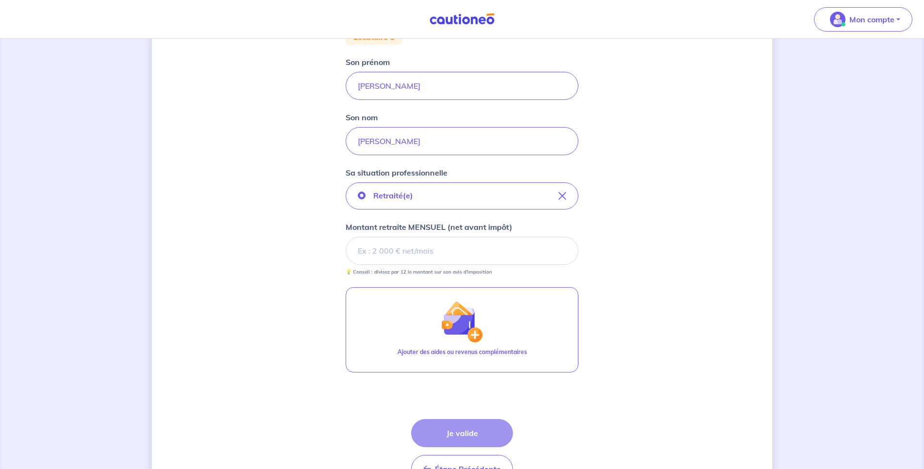
click at [402, 251] on input "Montant retraite MENSUEL (net avant impôt)" at bounding box center [462, 251] width 233 height 28
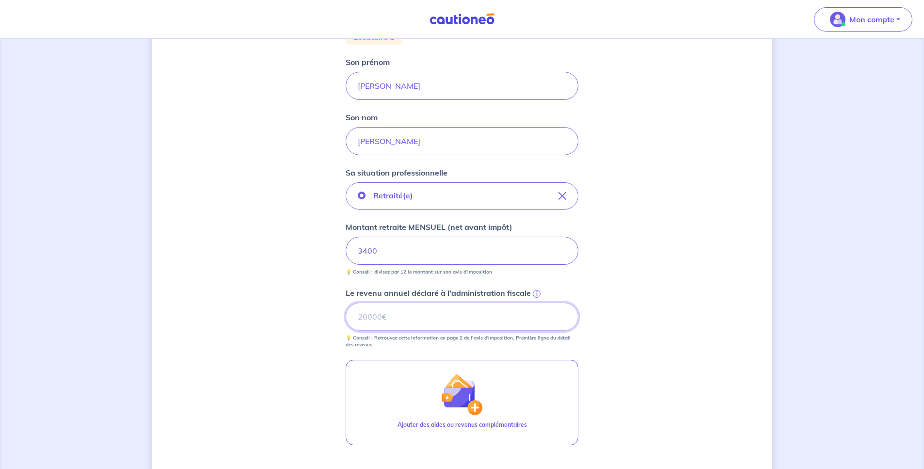
click at [422, 315] on input "Le revenu annuel déclaré à l'administration fiscale i" at bounding box center [462, 316] width 233 height 28
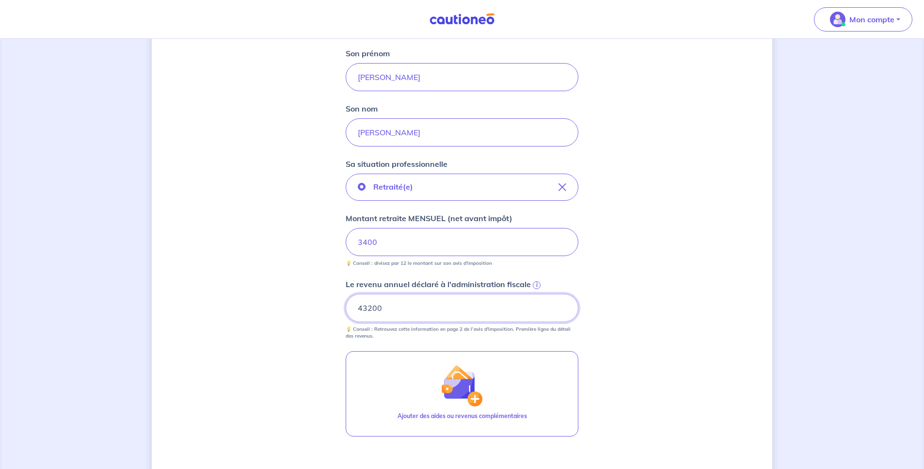
scroll to position [339, 0]
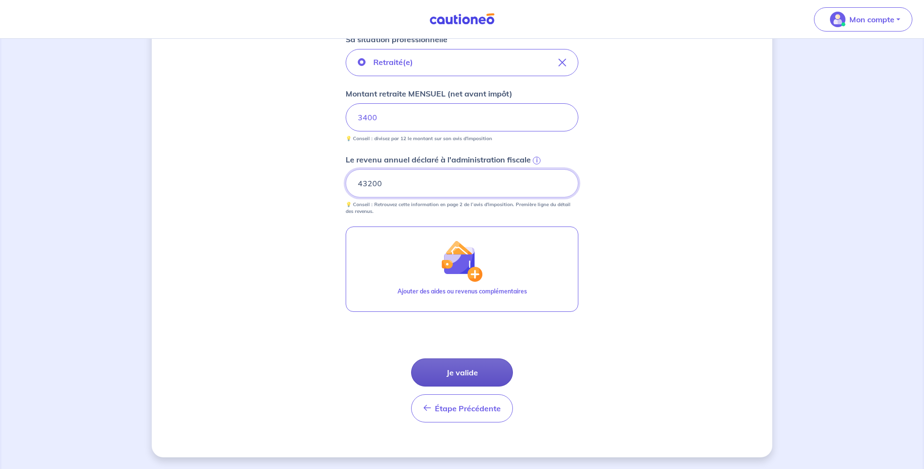
type input "43200"
click at [469, 379] on button "Je valide" at bounding box center [462, 372] width 102 height 28
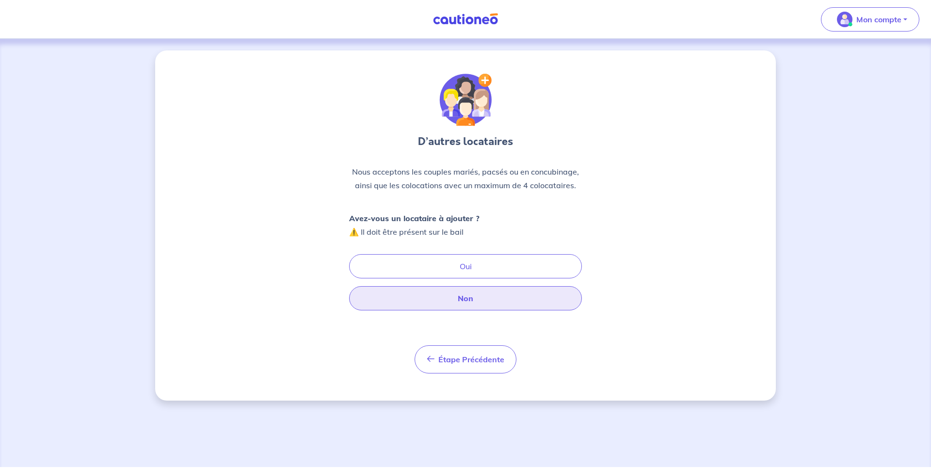
click at [486, 303] on button "Non" at bounding box center [465, 298] width 233 height 24
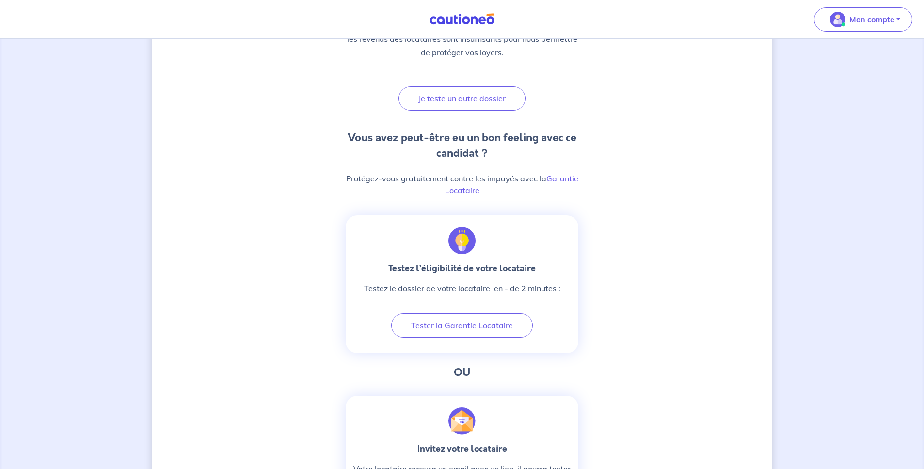
scroll to position [107, 0]
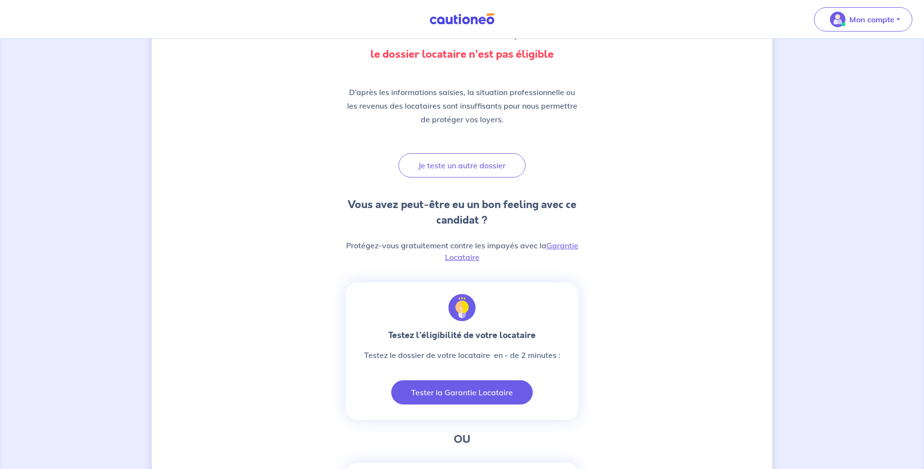
click at [476, 387] on button "Tester la Garantie Locataire" at bounding box center [462, 392] width 142 height 24
